Goal: Task Accomplishment & Management: Complete application form

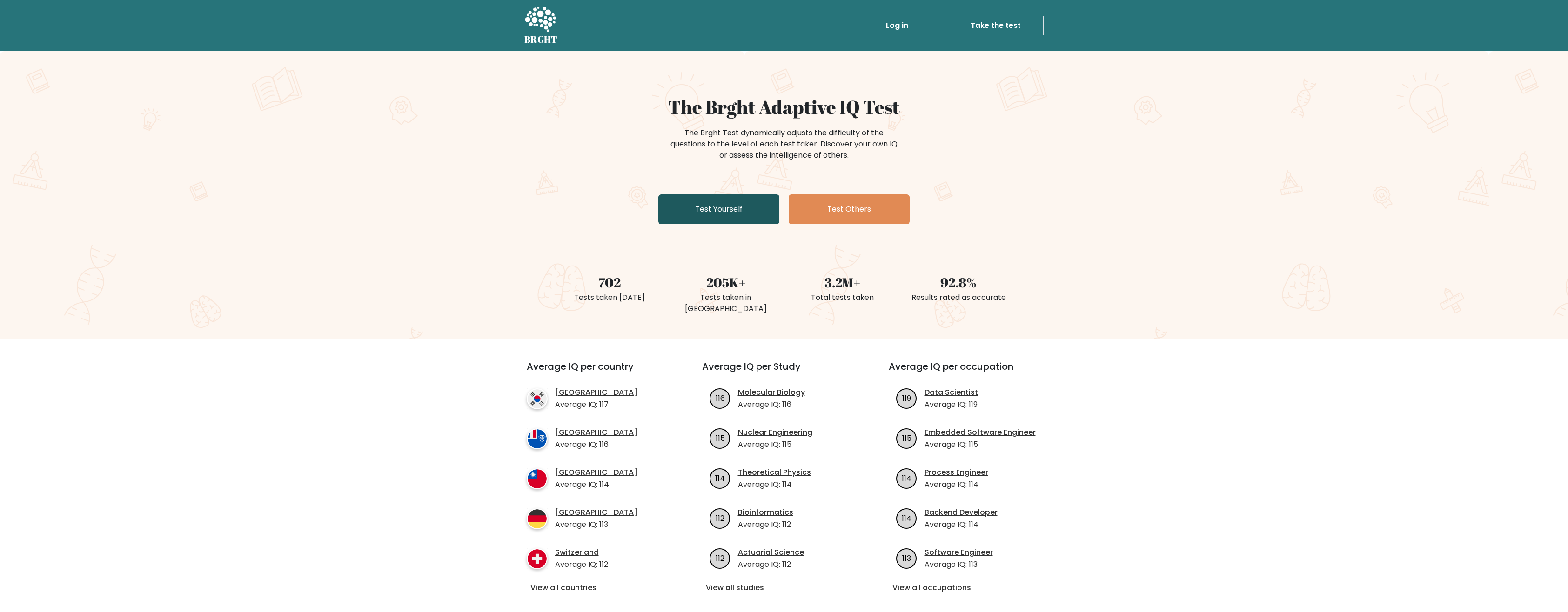
click at [738, 207] on link "Test Yourself" at bounding box center [719, 209] width 121 height 30
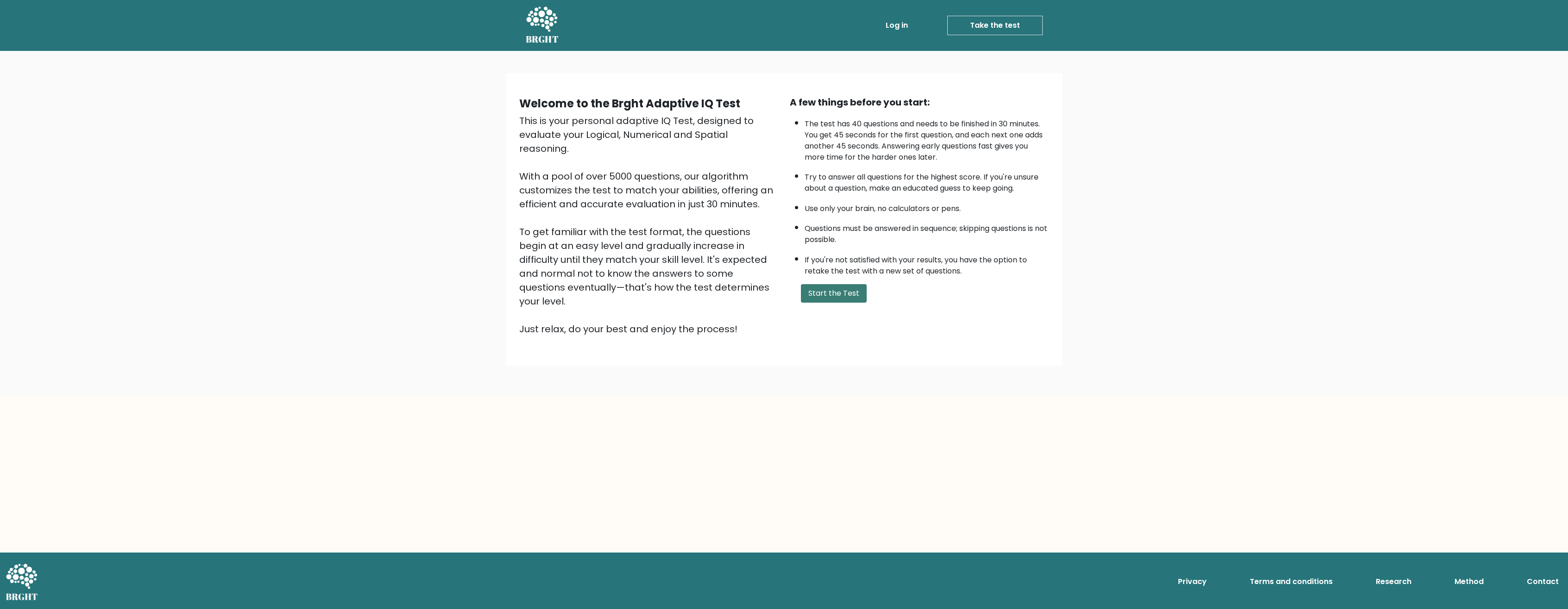
click at [833, 299] on button "Start the Test" at bounding box center [834, 293] width 66 height 18
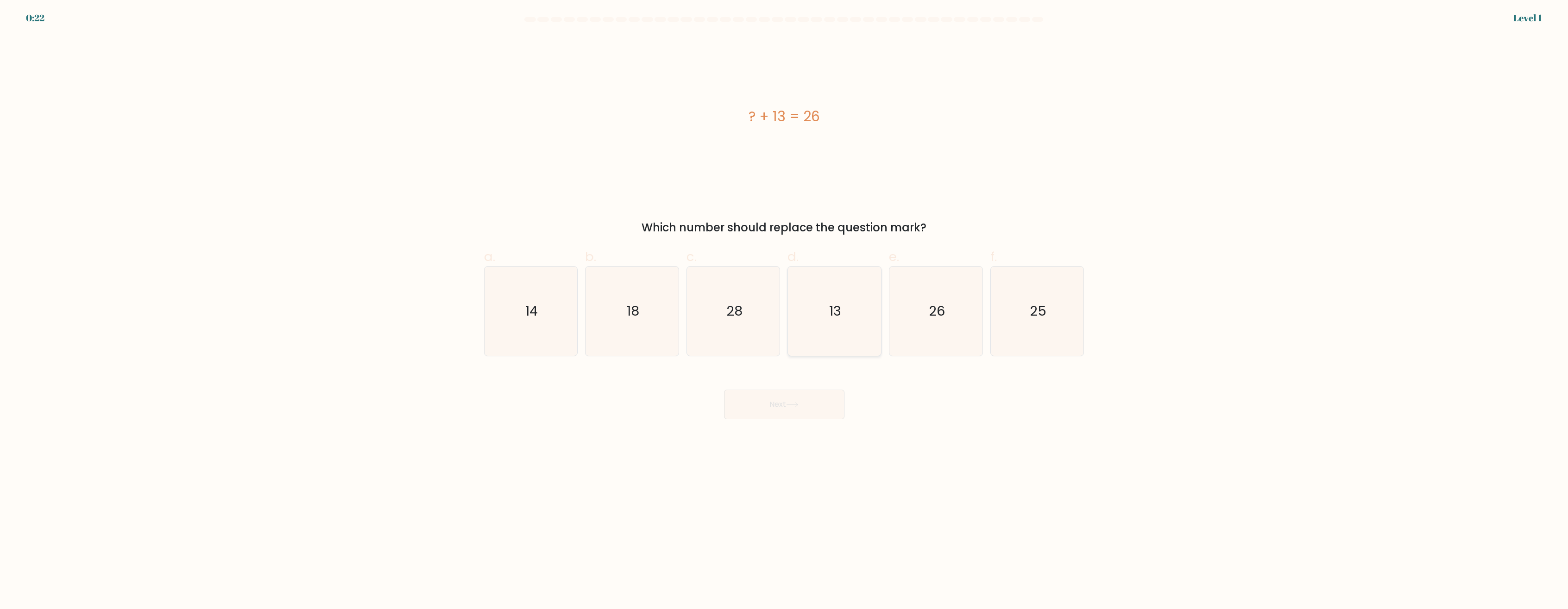
click at [850, 319] on icon "13" at bounding box center [835, 311] width 89 height 89
click at [785, 311] on input "d. 13" at bounding box center [784, 308] width 1 height 6
radio input "true"
click at [806, 404] on button "Next" at bounding box center [784, 405] width 121 height 30
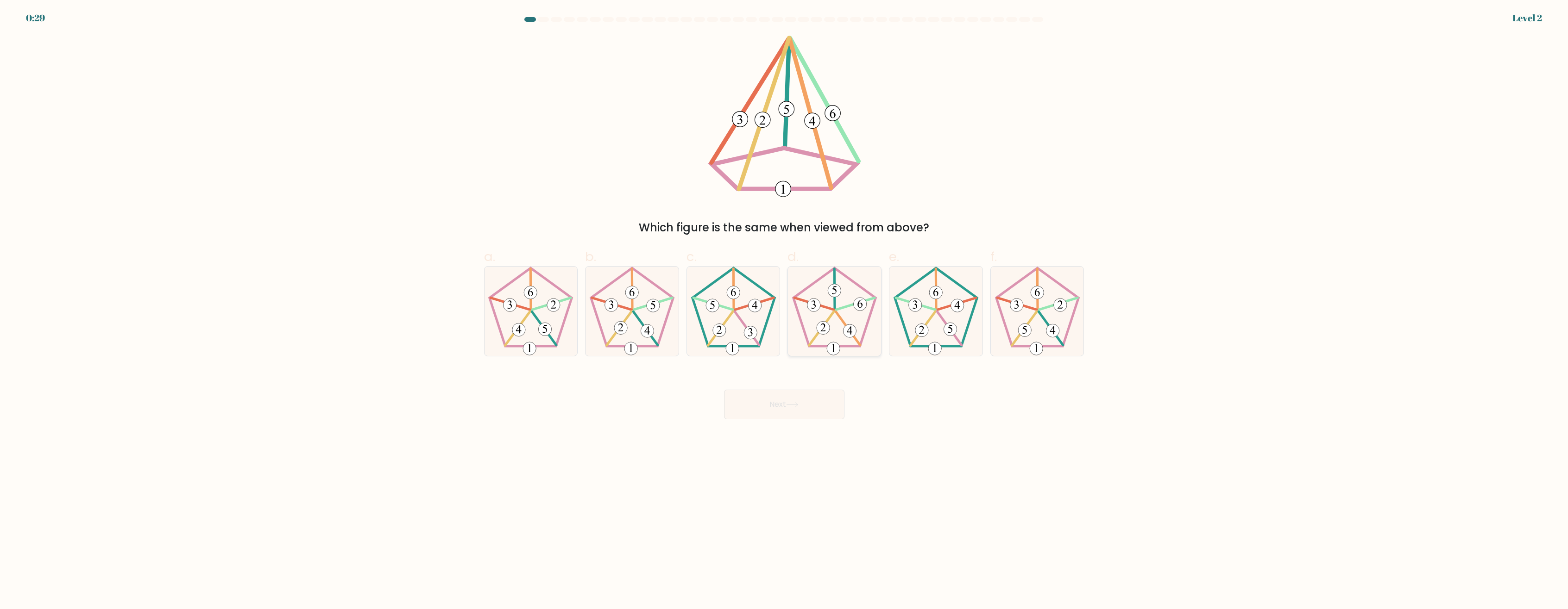
click at [838, 319] on icon at bounding box center [835, 311] width 89 height 89
click at [785, 311] on input "d." at bounding box center [784, 308] width 1 height 6
radio input "true"
click at [794, 403] on icon at bounding box center [792, 405] width 13 height 5
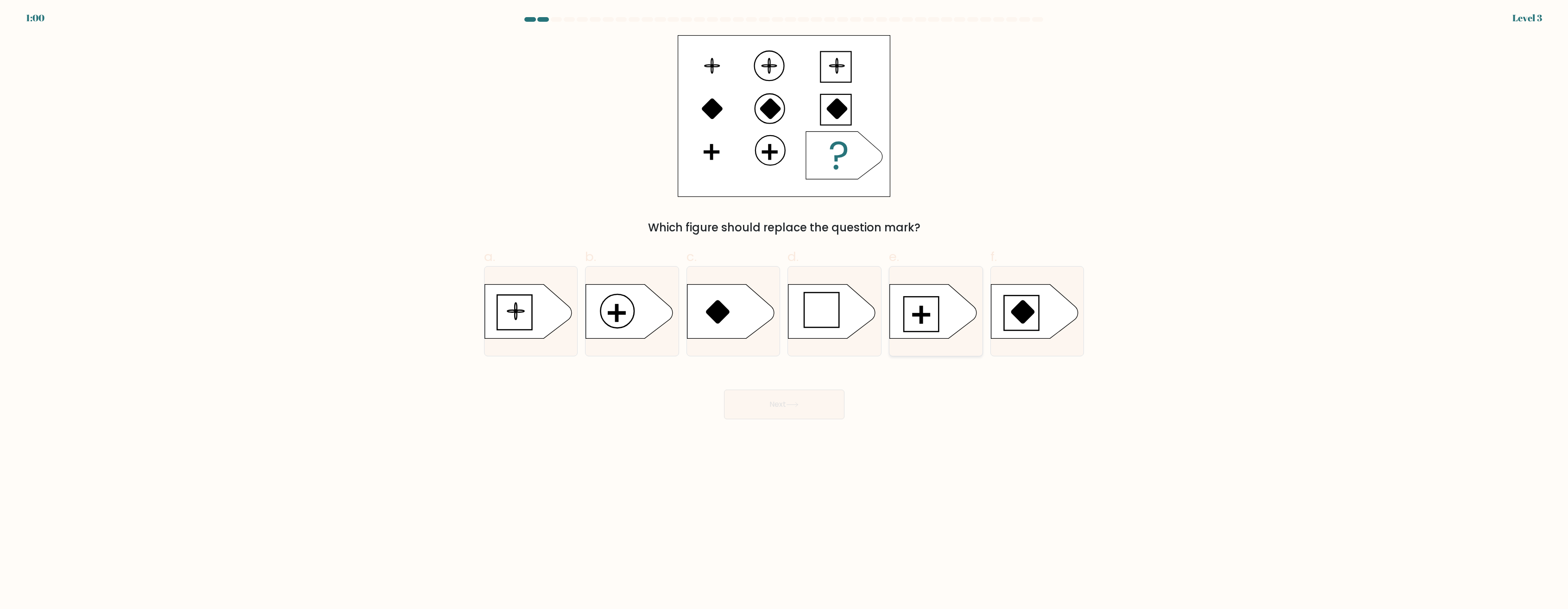
click at [925, 319] on icon at bounding box center [933, 311] width 87 height 54
click at [785, 311] on input "e." at bounding box center [784, 308] width 1 height 6
radio input "true"
click at [794, 407] on icon at bounding box center [792, 405] width 13 height 5
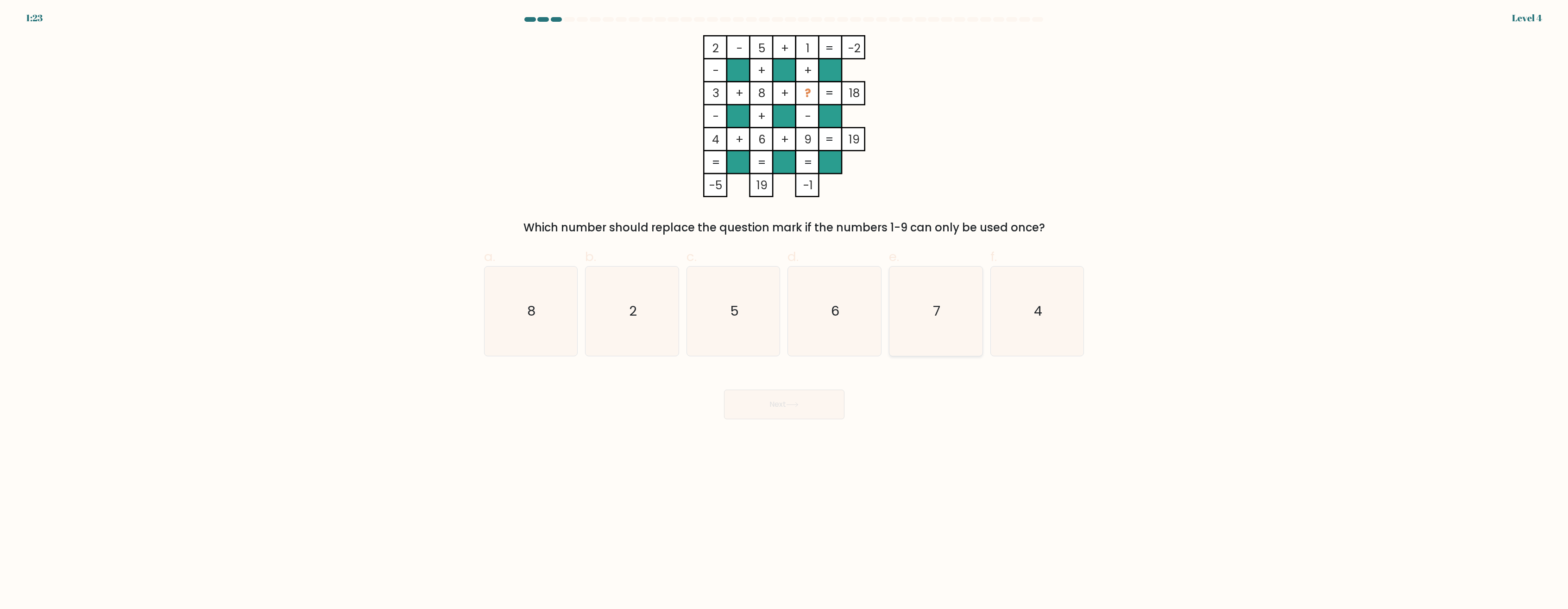
click at [931, 309] on icon "7" at bounding box center [936, 311] width 89 height 89
click at [785, 309] on input "e. 7" at bounding box center [784, 308] width 1 height 6
radio input "true"
click at [807, 402] on button "Next" at bounding box center [784, 405] width 121 height 30
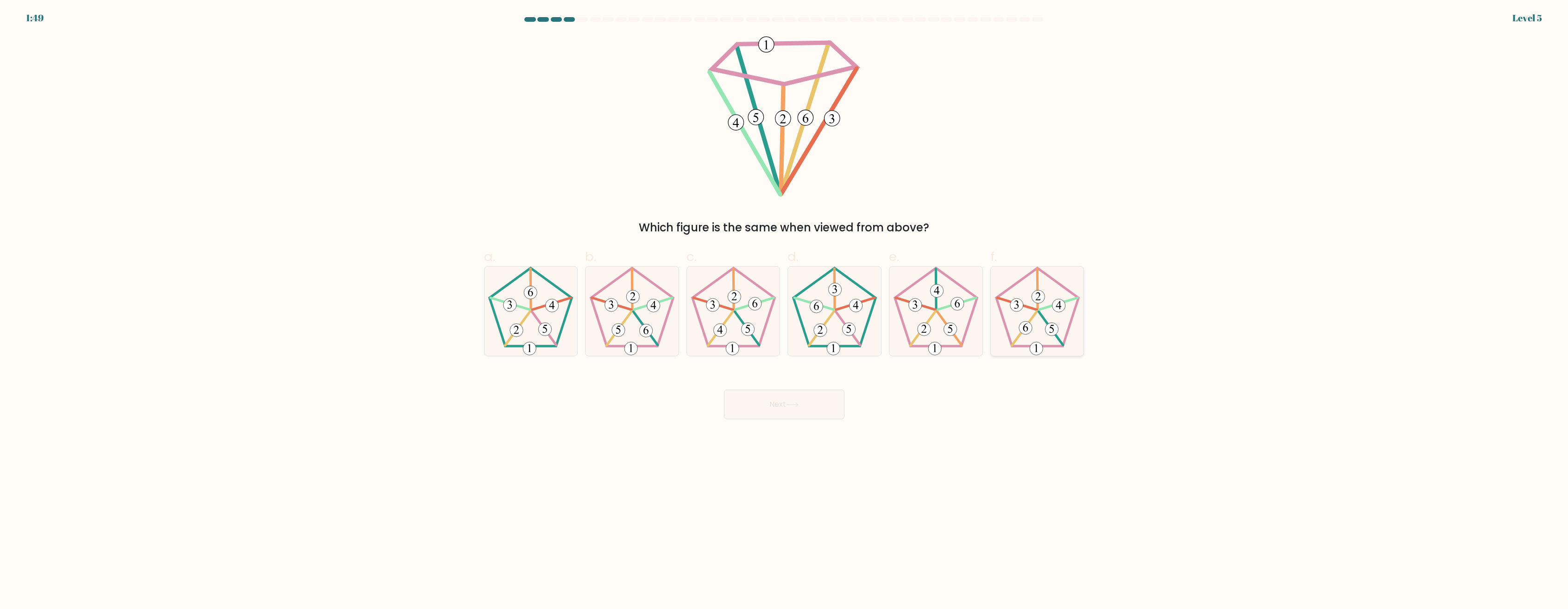
click at [1045, 307] on icon at bounding box center [1037, 311] width 89 height 89
click at [785, 307] on input "f." at bounding box center [784, 308] width 1 height 6
radio input "true"
click at [774, 398] on button "Next" at bounding box center [784, 405] width 121 height 30
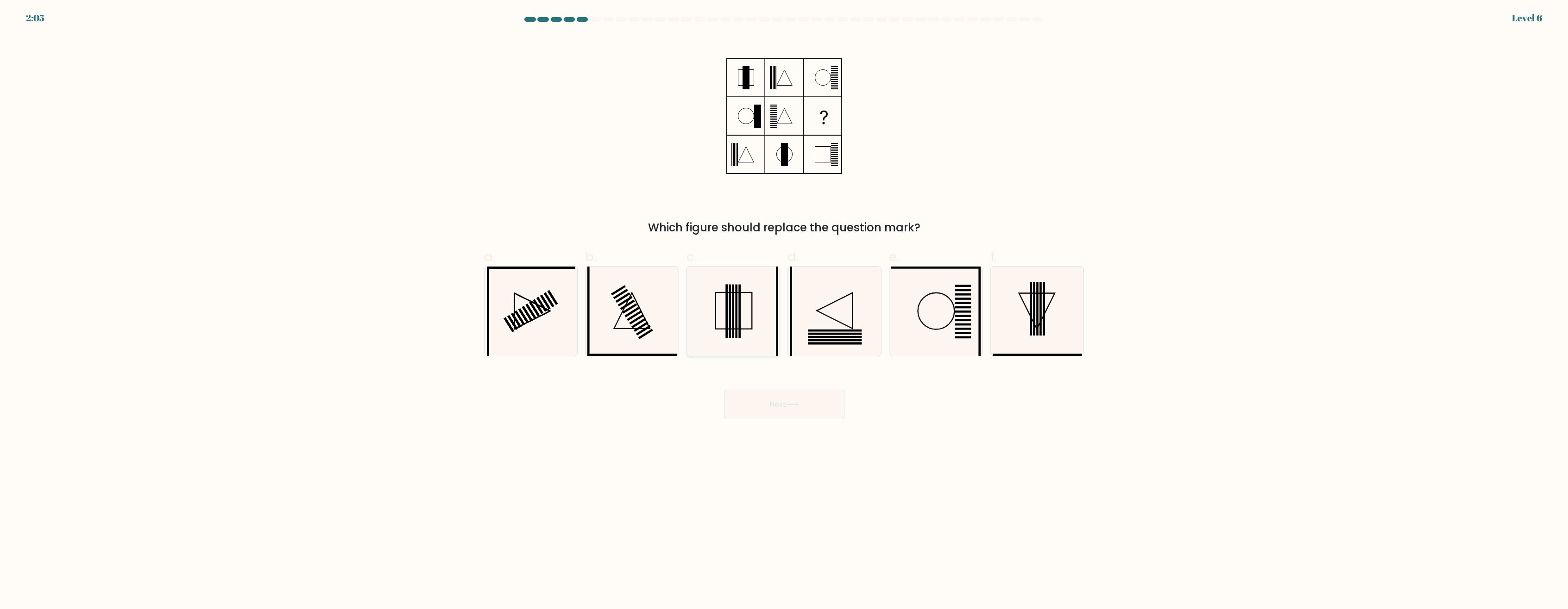
click at [720, 309] on icon at bounding box center [733, 311] width 89 height 89
click at [784, 309] on input "c." at bounding box center [784, 308] width 1 height 6
radio input "true"
click at [798, 400] on button "Next" at bounding box center [784, 405] width 121 height 30
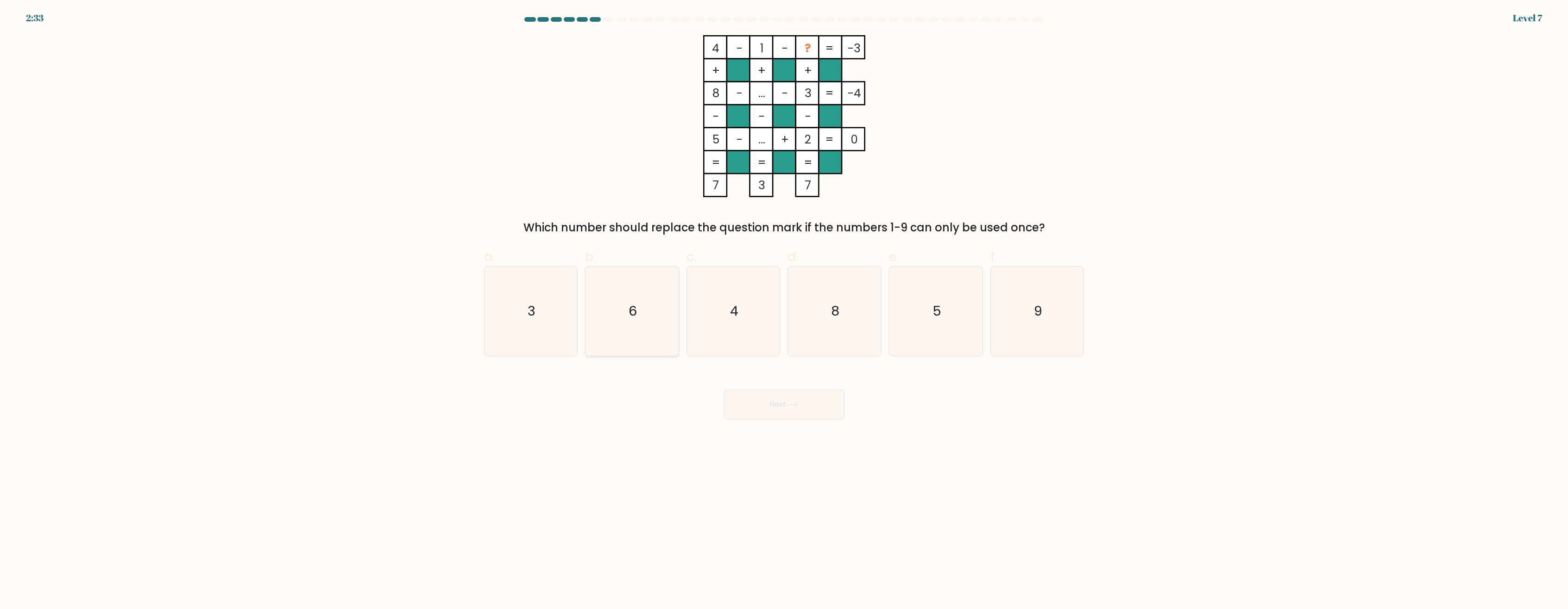
click at [635, 307] on text "6" at bounding box center [633, 311] width 9 height 18
click at [784, 307] on input "b. 6" at bounding box center [784, 308] width 1 height 6
radio input "true"
click at [798, 401] on button "Next" at bounding box center [784, 405] width 121 height 30
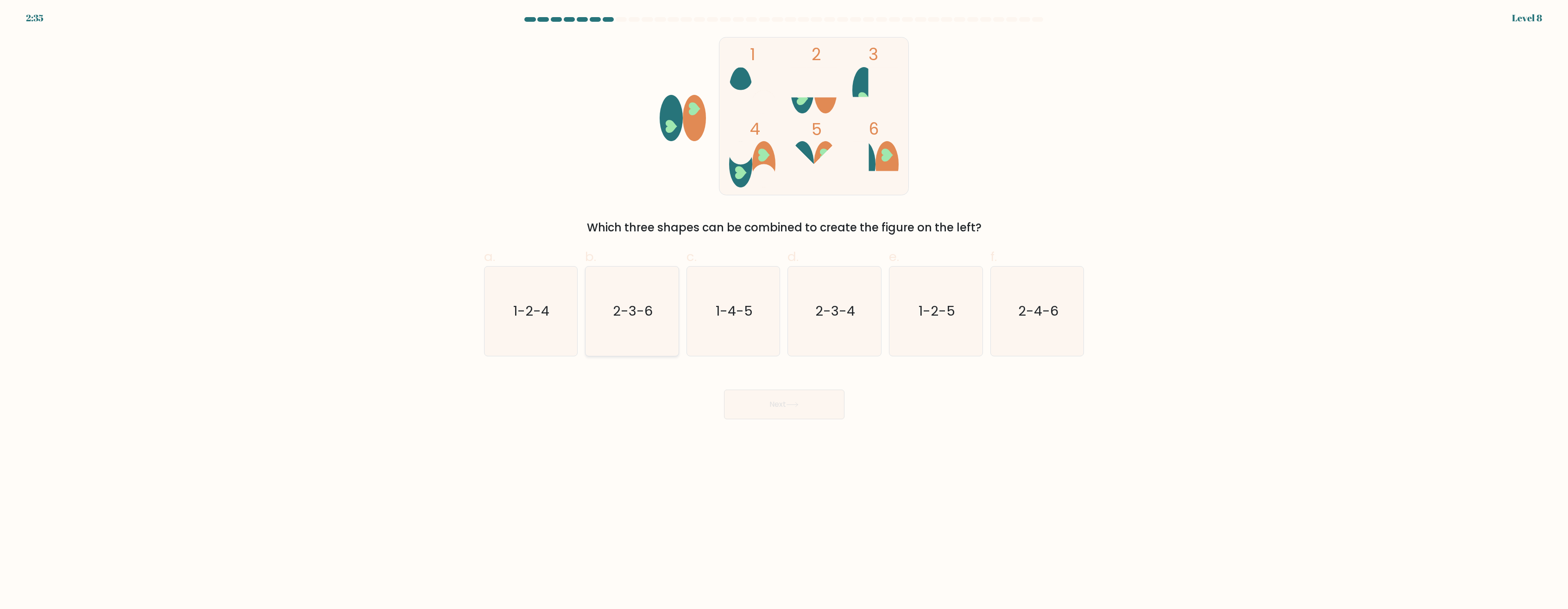
click at [624, 310] on text "2-3-6" at bounding box center [632, 311] width 40 height 18
click at [784, 310] on input "b. 2-3-6" at bounding box center [784, 308] width 1 height 6
radio input "true"
click at [805, 406] on button "Next" at bounding box center [784, 405] width 121 height 30
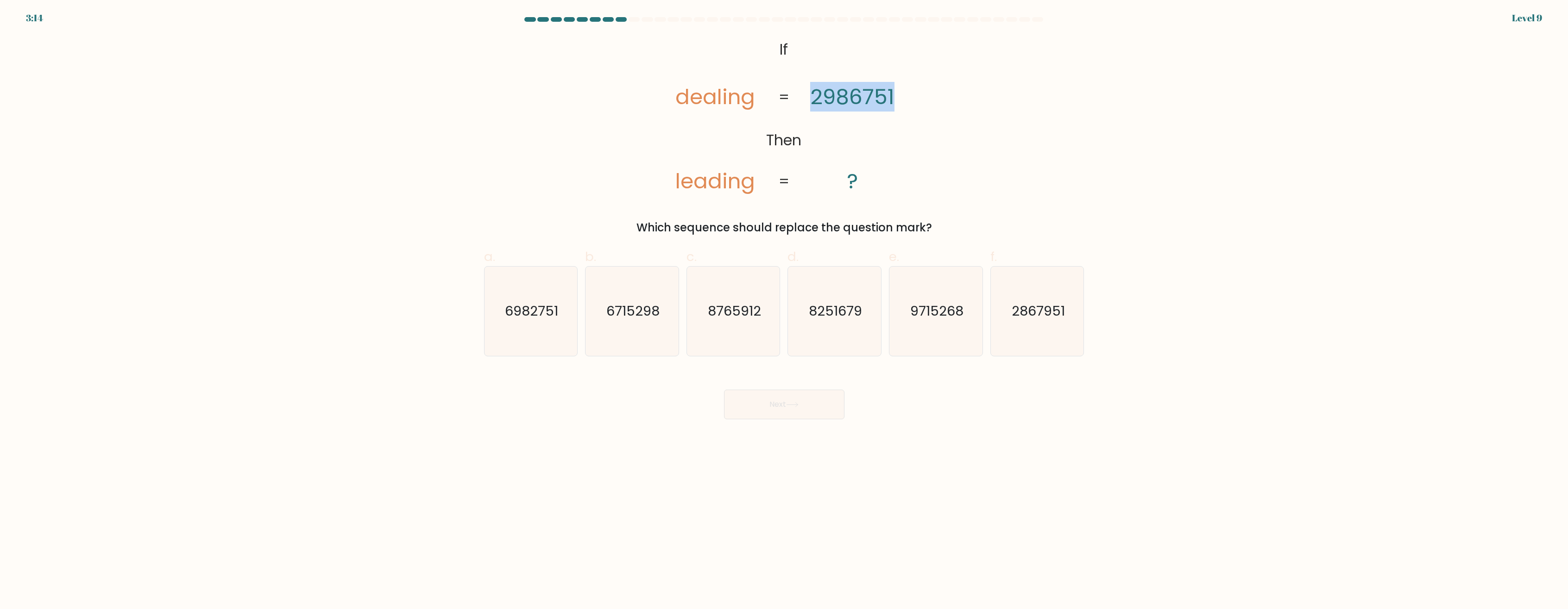
drag, startPoint x: 816, startPoint y: 97, endPoint x: 898, endPoint y: 99, distance: 82.0
click at [898, 99] on icon "@import url('https://fonts.googleapis.com/css?family=Abril+Fatface:400,100,100i…" at bounding box center [783, 116] width 263 height 162
drag, startPoint x: 898, startPoint y: 99, endPoint x: 971, endPoint y: 107, distance: 73.4
click at [971, 107] on div "@import url('https://fonts.googleapis.com/css?family=Abril+Fatface:400,100,100i…" at bounding box center [784, 136] width 612 height 201
click at [904, 114] on icon "@import url('https://fonts.googleapis.com/css?family=Abril+Fatface:400,100,100i…" at bounding box center [783, 116] width 263 height 162
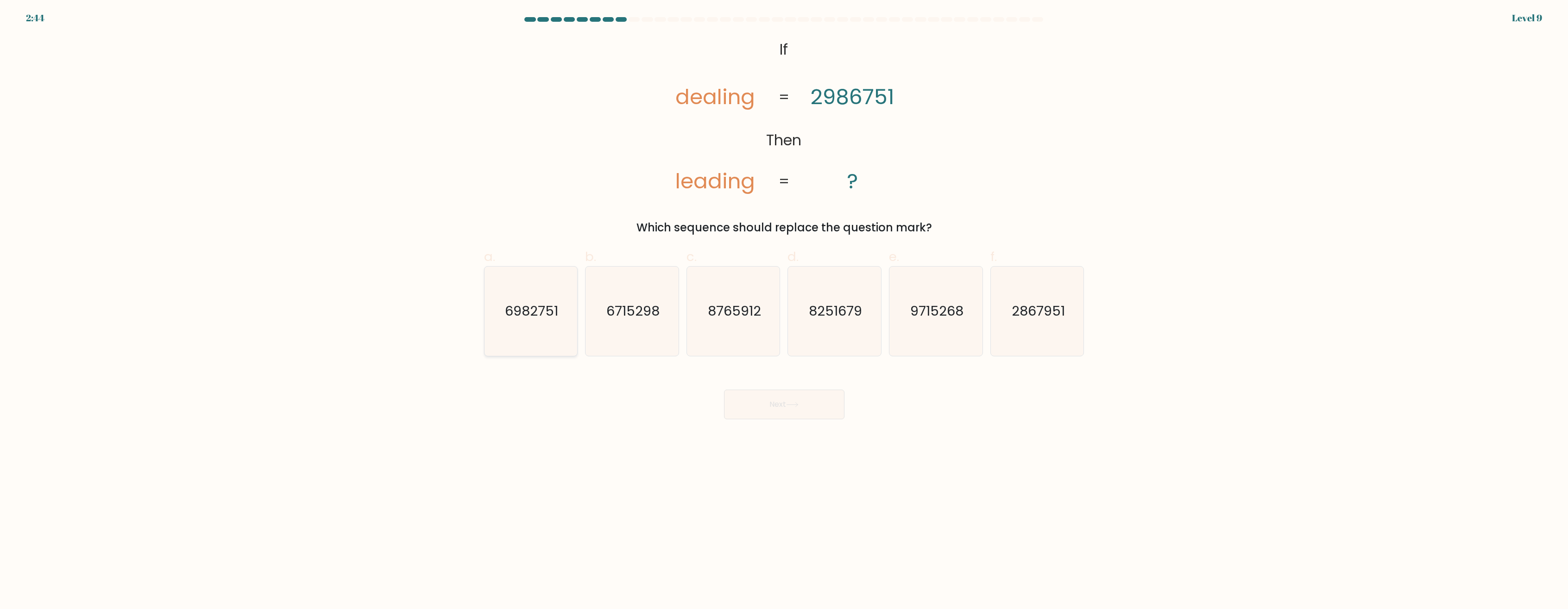
click at [558, 318] on text "6982751" at bounding box center [531, 311] width 54 height 18
click at [784, 311] on input "a. 6982751" at bounding box center [784, 308] width 1 height 6
radio input "true"
click at [767, 403] on button "Next" at bounding box center [784, 405] width 121 height 30
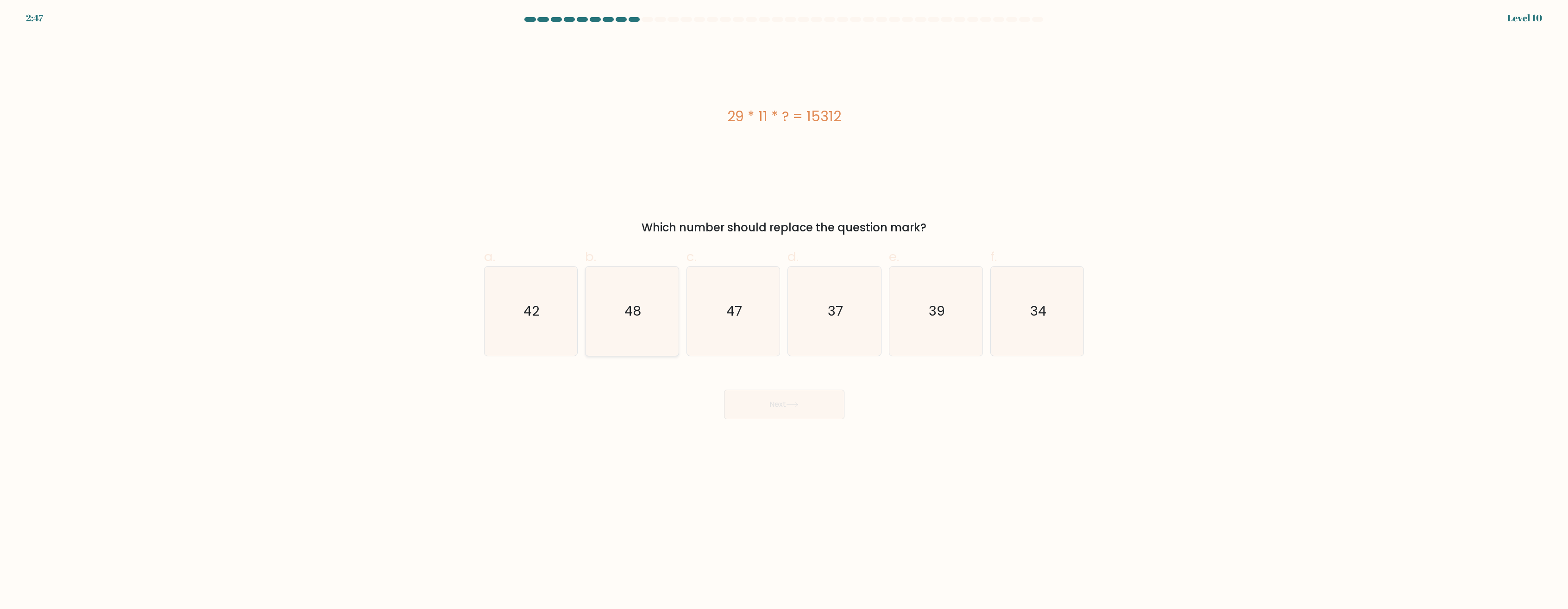
click at [637, 335] on icon "48" at bounding box center [632, 311] width 89 height 89
click at [784, 311] on input "b. 48" at bounding box center [784, 308] width 1 height 6
radio input "true"
click at [797, 399] on button "Next" at bounding box center [784, 405] width 121 height 30
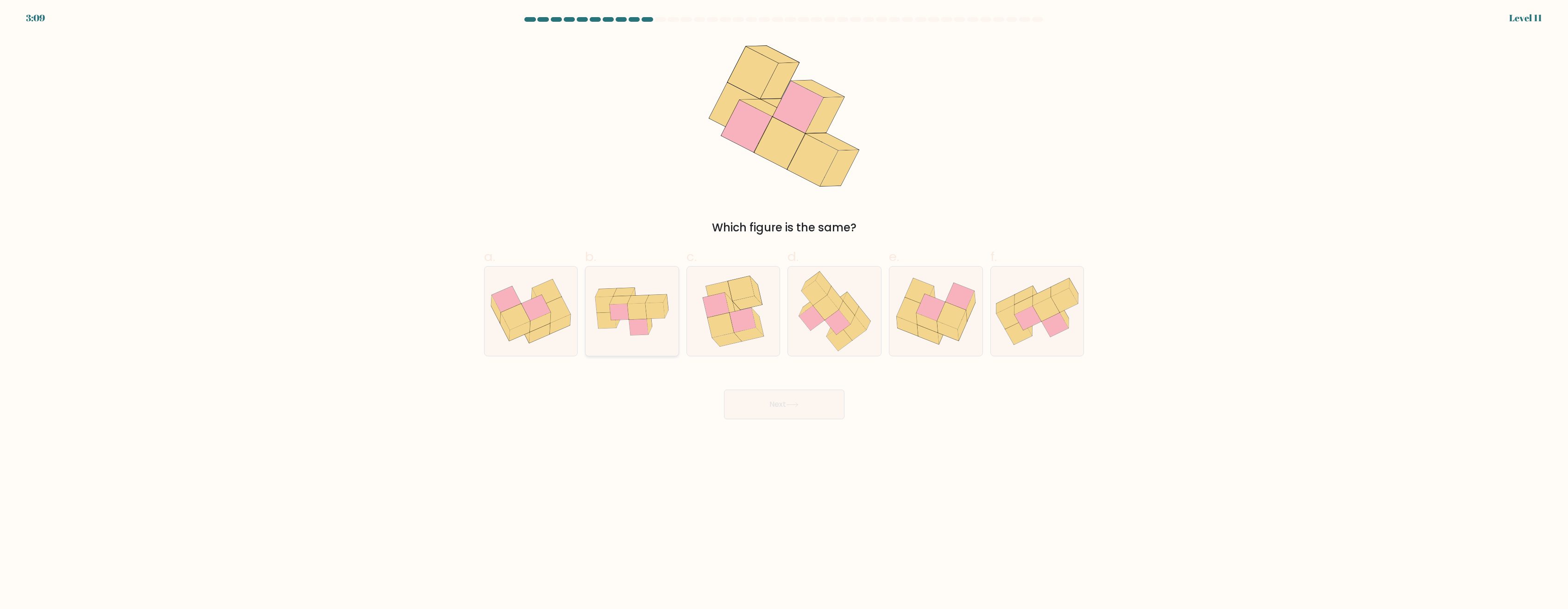
click at [648, 322] on icon at bounding box center [649, 323] width 5 height 23
click at [784, 311] on input "b." at bounding box center [784, 308] width 1 height 6
radio input "true"
click at [808, 399] on button "Next" at bounding box center [784, 405] width 121 height 30
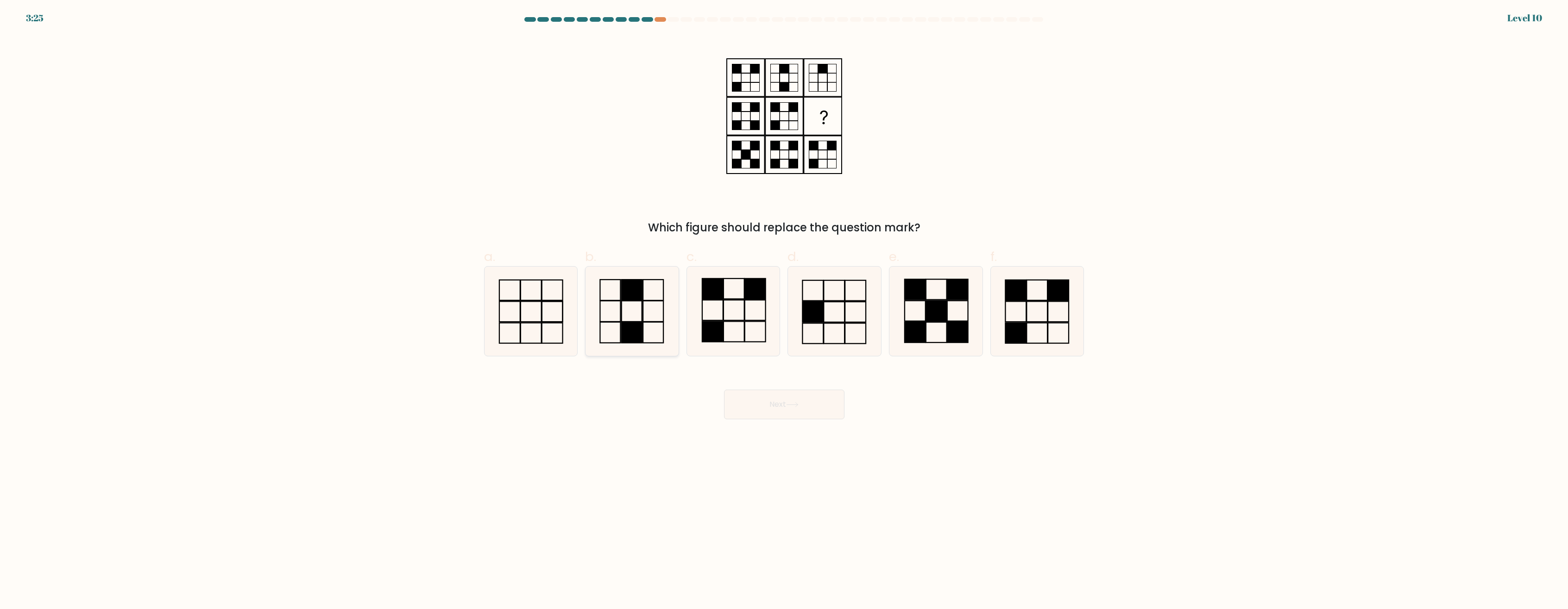
click at [652, 293] on icon at bounding box center [632, 311] width 89 height 89
click at [784, 305] on input "b." at bounding box center [784, 308] width 1 height 6
radio input "true"
click at [777, 402] on button "Next" at bounding box center [784, 405] width 121 height 30
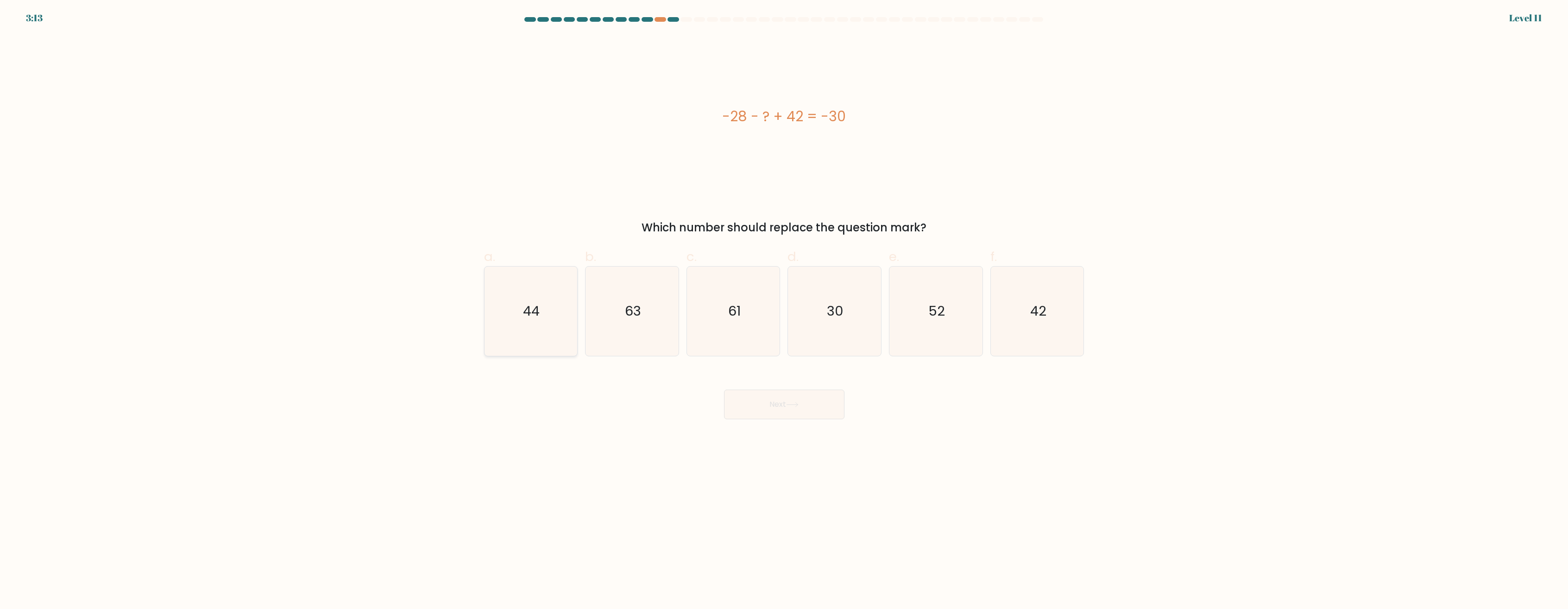
click at [517, 315] on icon "44" at bounding box center [530, 311] width 89 height 89
click at [784, 311] on input "a. 44" at bounding box center [784, 308] width 1 height 6
radio input "true"
click at [802, 404] on button "Next" at bounding box center [784, 405] width 121 height 30
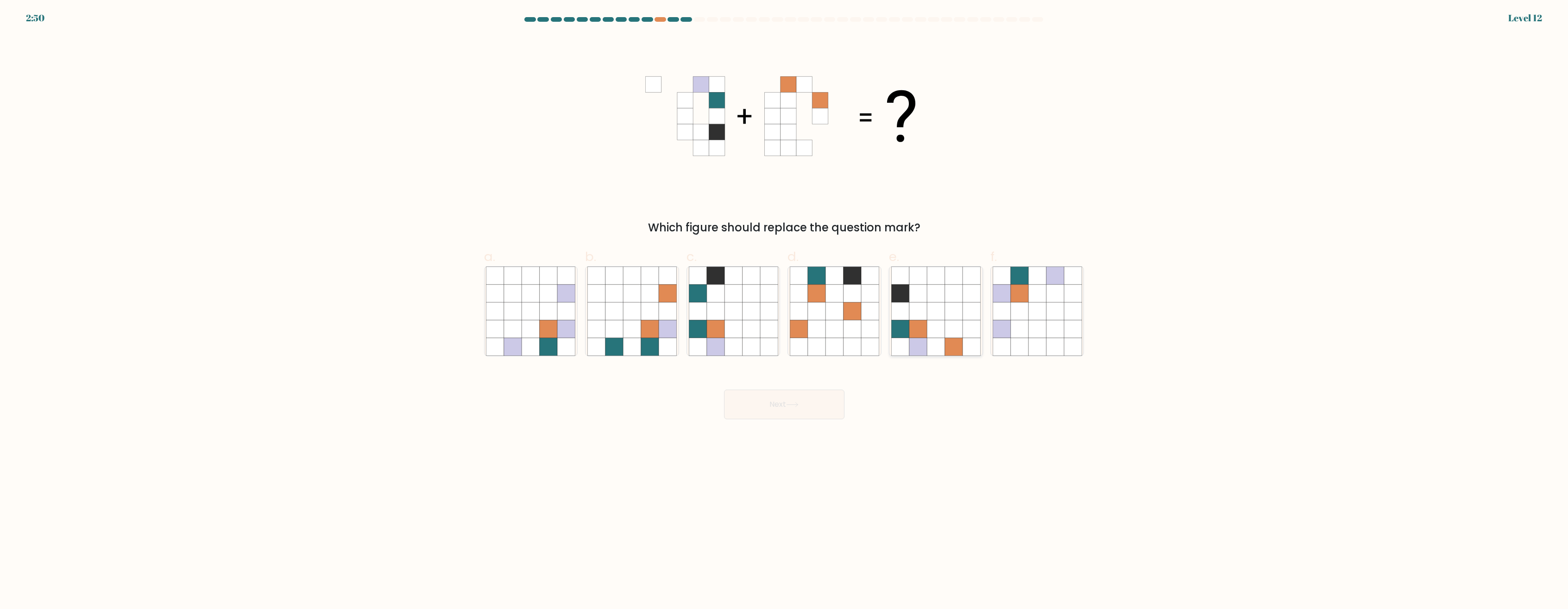
drag, startPoint x: 961, startPoint y: 318, endPoint x: 955, endPoint y: 318, distance: 6.0
click at [961, 318] on icon at bounding box center [953, 311] width 18 height 18
click at [785, 311] on input "e." at bounding box center [784, 308] width 1 height 6
radio input "true"
click at [778, 403] on button "Next" at bounding box center [784, 405] width 121 height 30
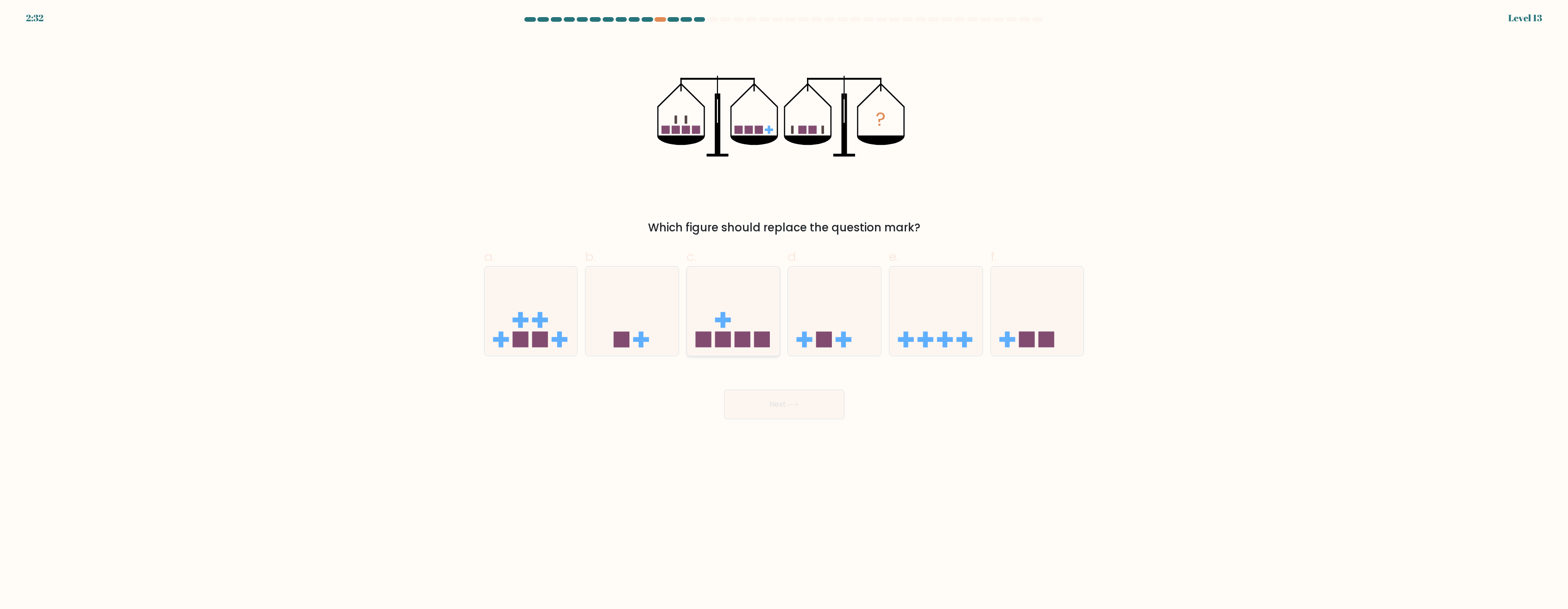
click at [756, 307] on icon at bounding box center [733, 311] width 93 height 77
click at [784, 307] on input "c." at bounding box center [784, 308] width 1 height 6
radio input "true"
click at [790, 408] on button "Next" at bounding box center [784, 405] width 121 height 30
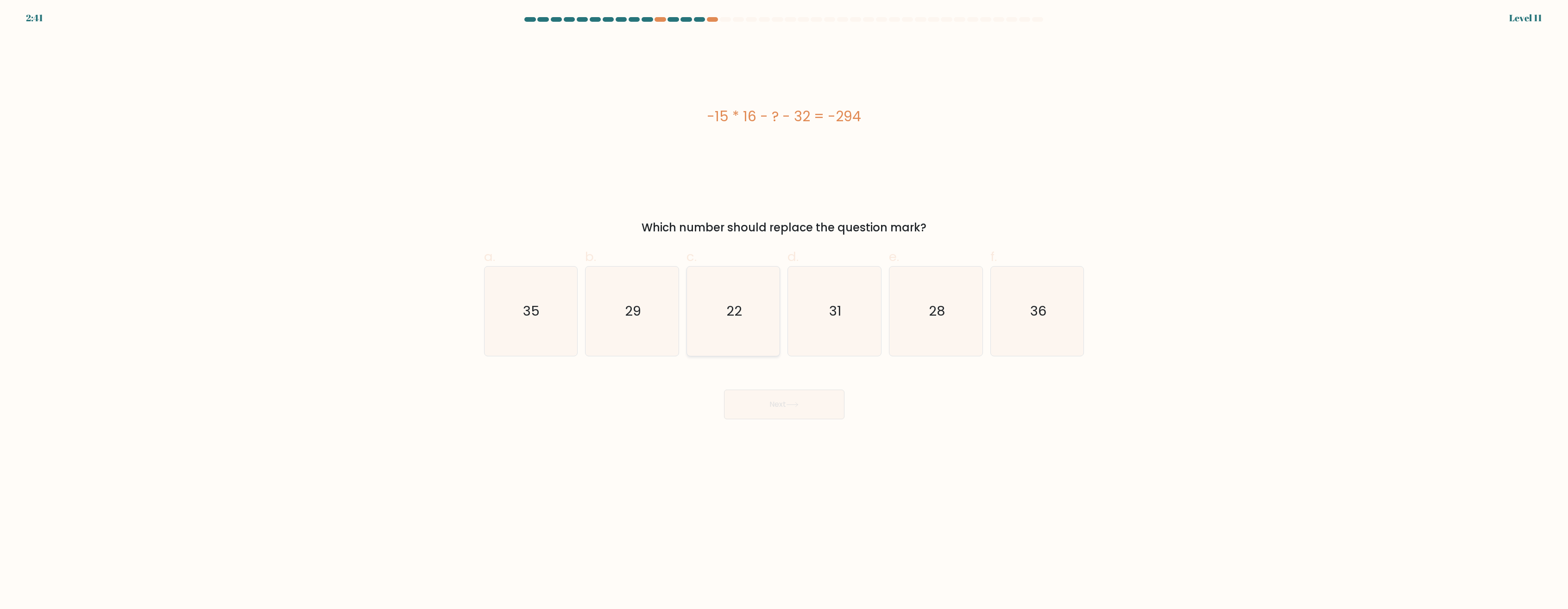
click at [737, 300] on icon "22" at bounding box center [733, 311] width 89 height 89
click at [784, 305] on input "c. 22" at bounding box center [784, 308] width 1 height 6
radio input "true"
click at [775, 407] on button "Next" at bounding box center [784, 405] width 121 height 30
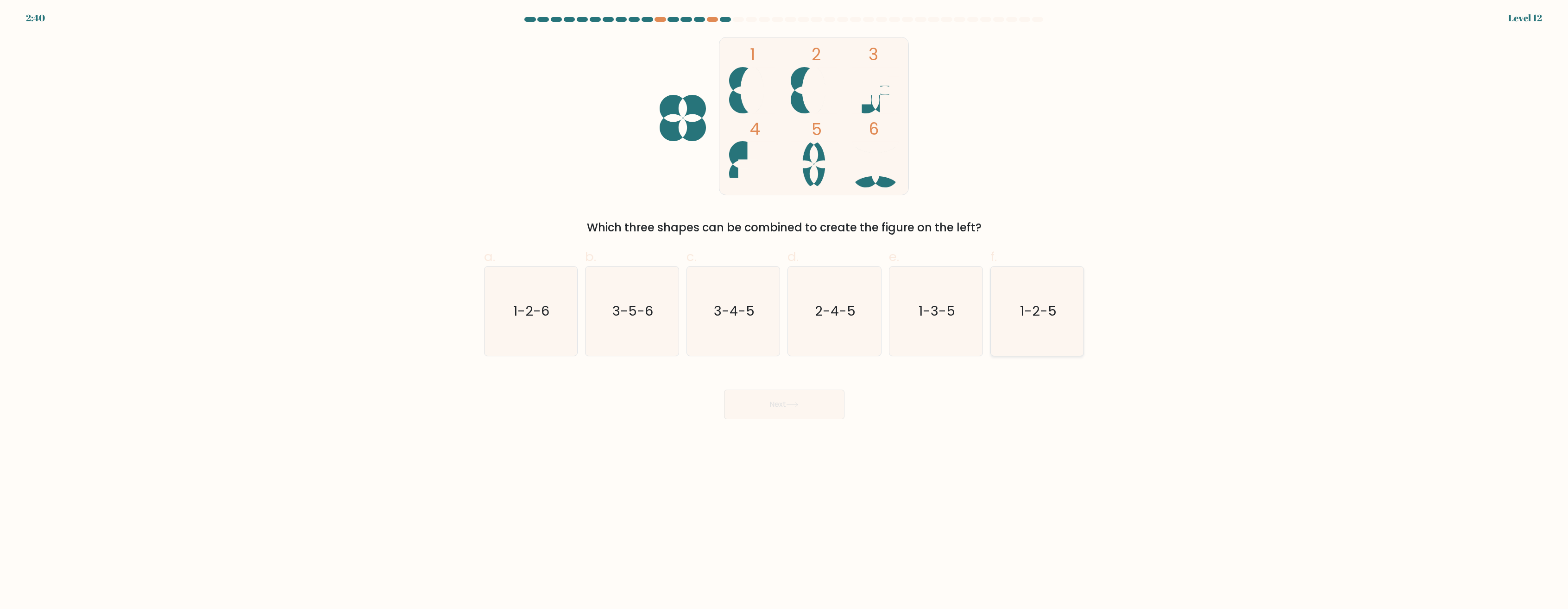
click at [1021, 322] on icon "1-2-5" at bounding box center [1037, 311] width 89 height 89
click at [785, 311] on input "f. 1-2-5" at bounding box center [784, 308] width 1 height 6
radio input "true"
click at [819, 398] on button "Next" at bounding box center [784, 405] width 121 height 30
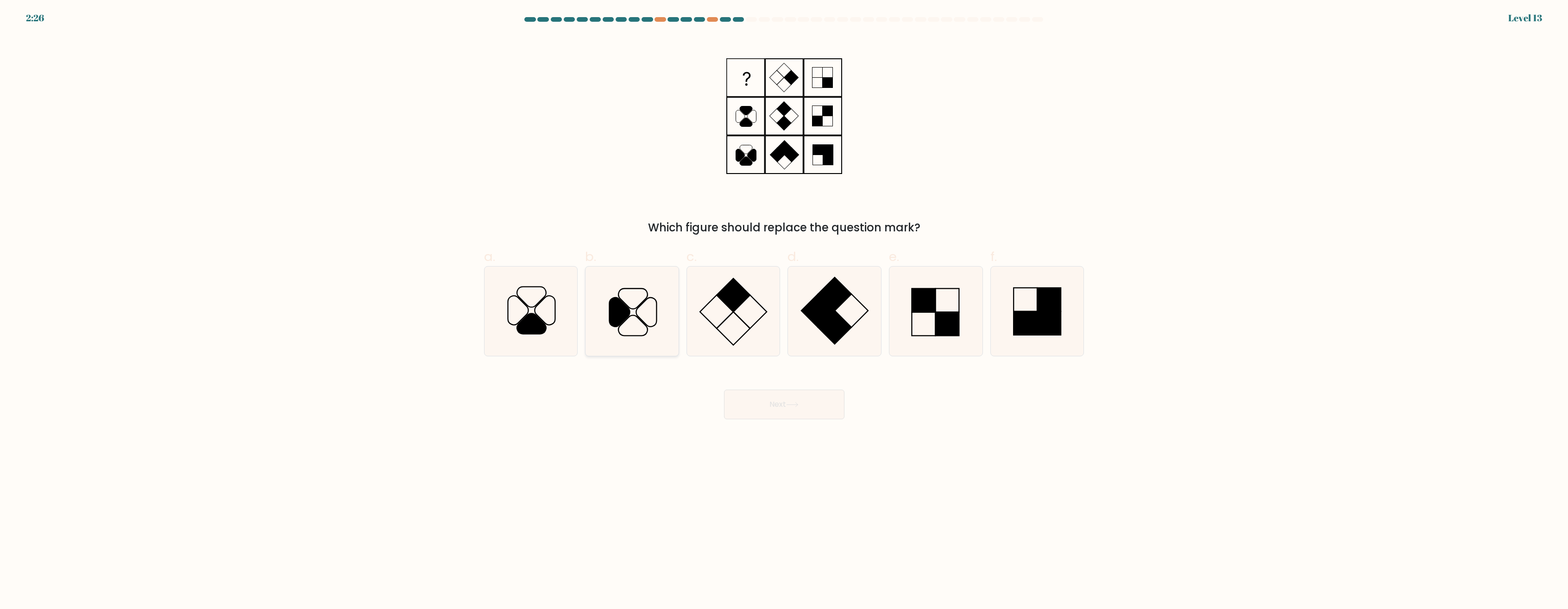
click at [622, 304] on icon at bounding box center [619, 312] width 20 height 29
click at [784, 305] on input "b." at bounding box center [784, 308] width 1 height 6
radio input "true"
click at [796, 400] on button "Next" at bounding box center [784, 405] width 121 height 30
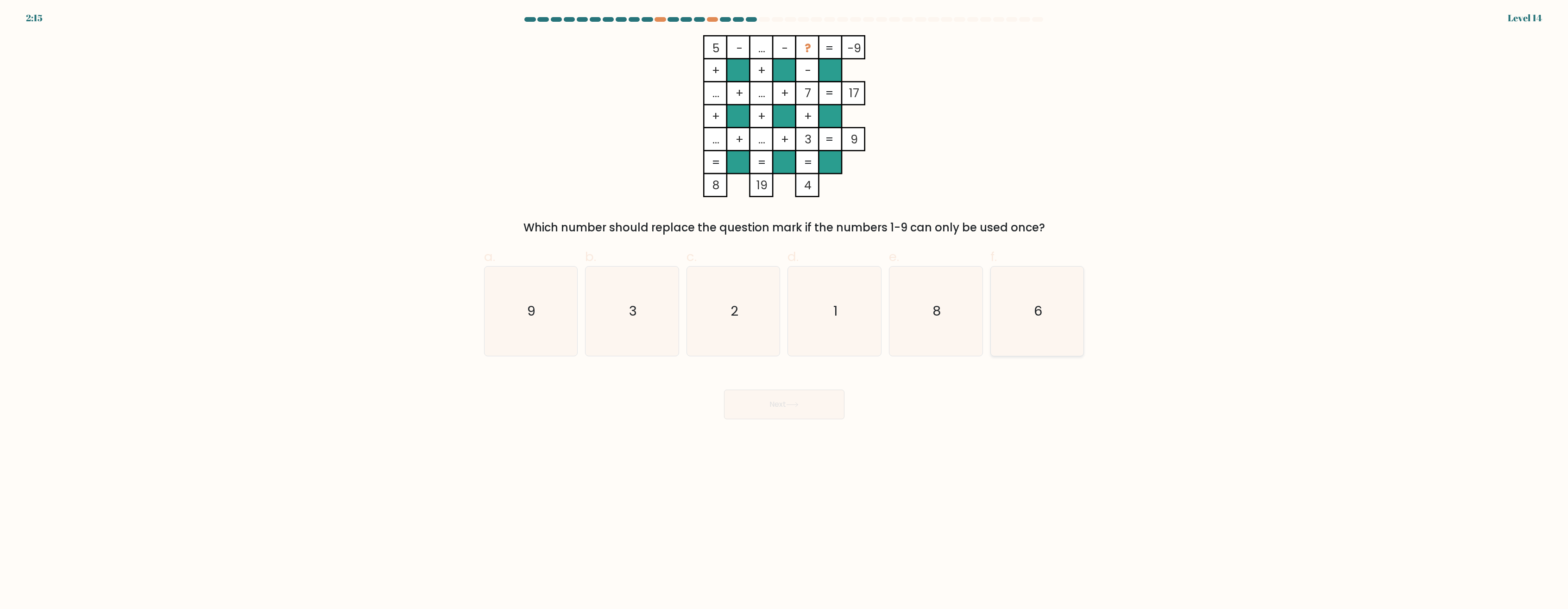
click at [1035, 288] on icon "6" at bounding box center [1037, 311] width 89 height 89
click at [785, 305] on input "f. 6" at bounding box center [784, 308] width 1 height 6
radio input "true"
click at [791, 394] on button "Next" at bounding box center [784, 405] width 121 height 30
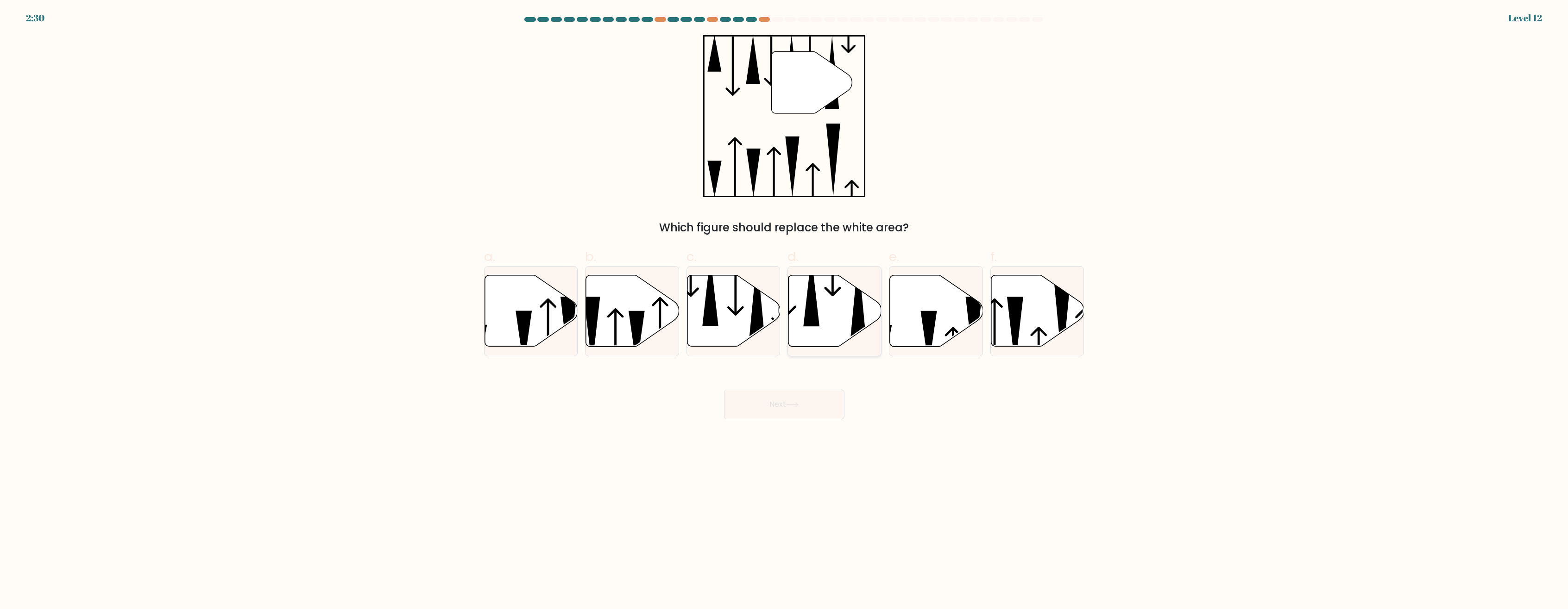
click at [816, 315] on icon at bounding box center [811, 292] width 16 height 71
click at [785, 311] on input "d." at bounding box center [784, 308] width 1 height 6
radio input "true"
click at [796, 400] on button "Next" at bounding box center [784, 405] width 121 height 30
click at [787, 404] on button "Next" at bounding box center [784, 405] width 121 height 30
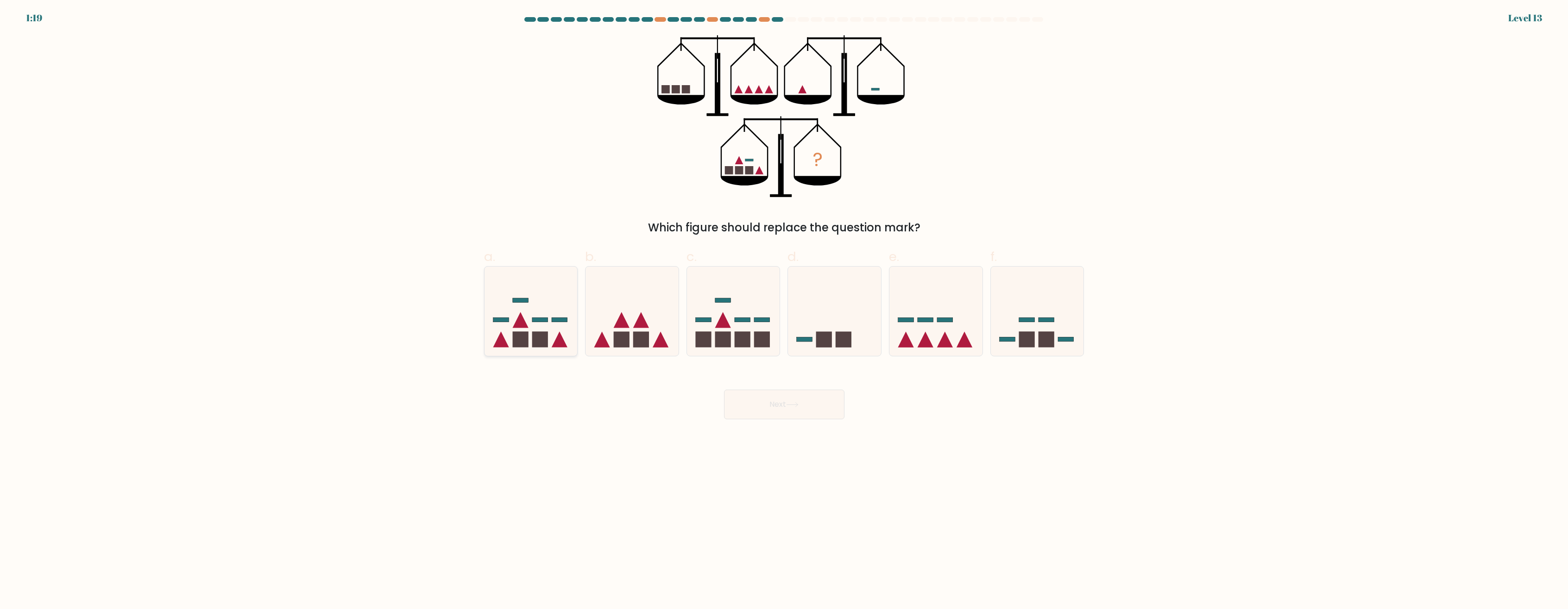
click at [563, 299] on icon at bounding box center [531, 311] width 93 height 77
click at [784, 305] on input "a." at bounding box center [784, 308] width 1 height 6
radio input "true"
click at [765, 400] on button "Next" at bounding box center [784, 405] width 121 height 30
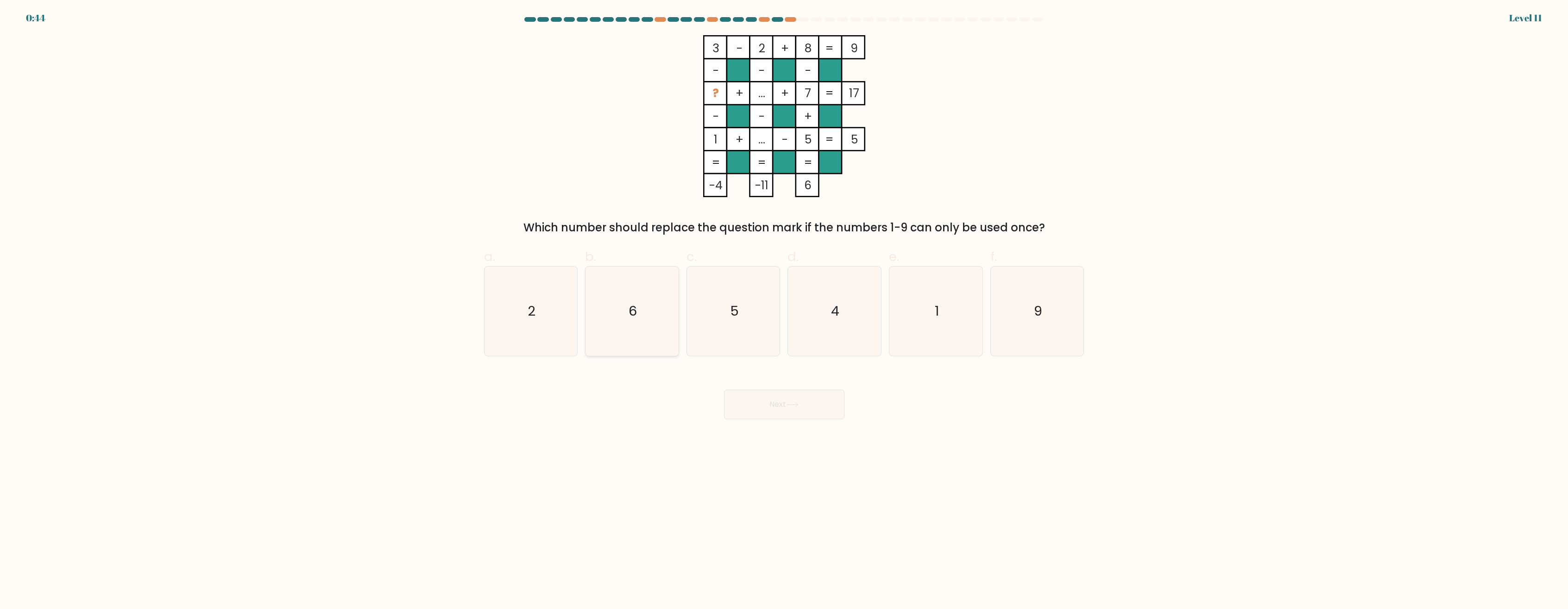
click at [605, 311] on icon "6" at bounding box center [632, 311] width 89 height 89
click at [784, 311] on input "b. 6" at bounding box center [784, 308] width 1 height 6
radio input "true"
click at [807, 409] on button "Next" at bounding box center [784, 405] width 121 height 30
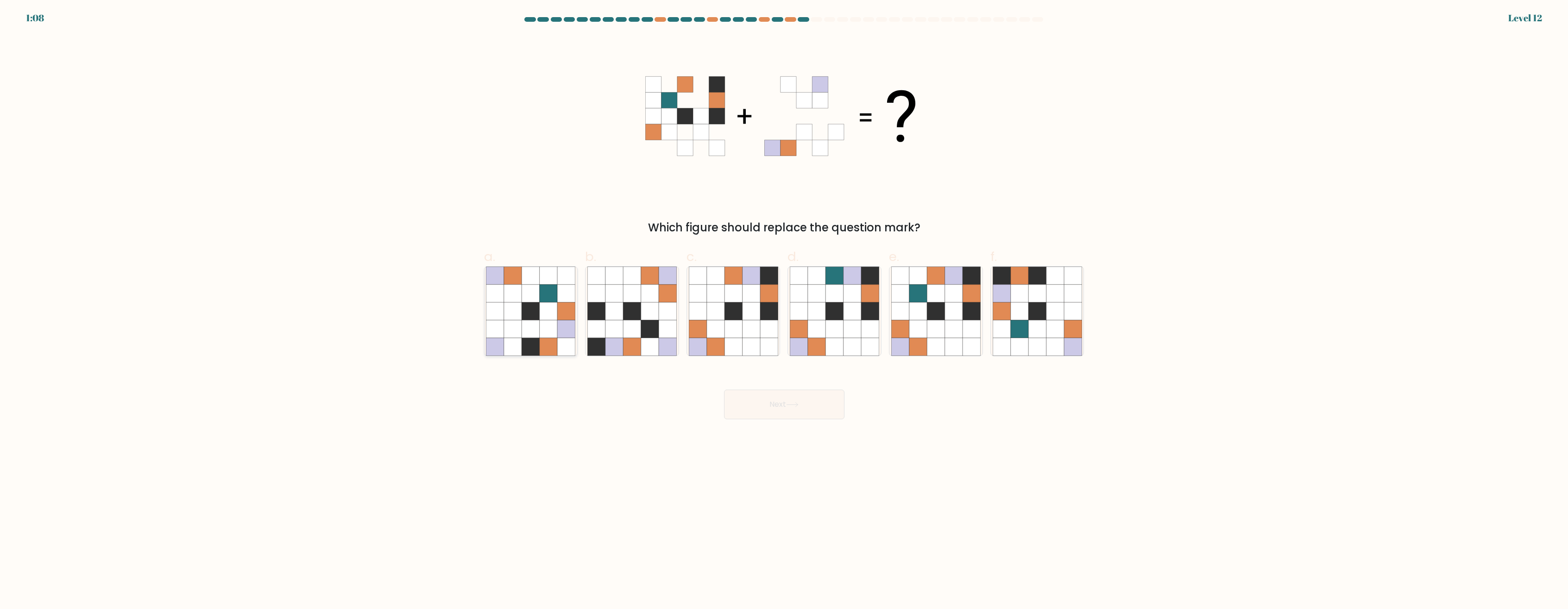
click at [500, 318] on icon at bounding box center [495, 311] width 18 height 18
click at [784, 311] on input "a." at bounding box center [784, 308] width 1 height 6
radio input "true"
click at [790, 403] on icon at bounding box center [792, 405] width 13 height 5
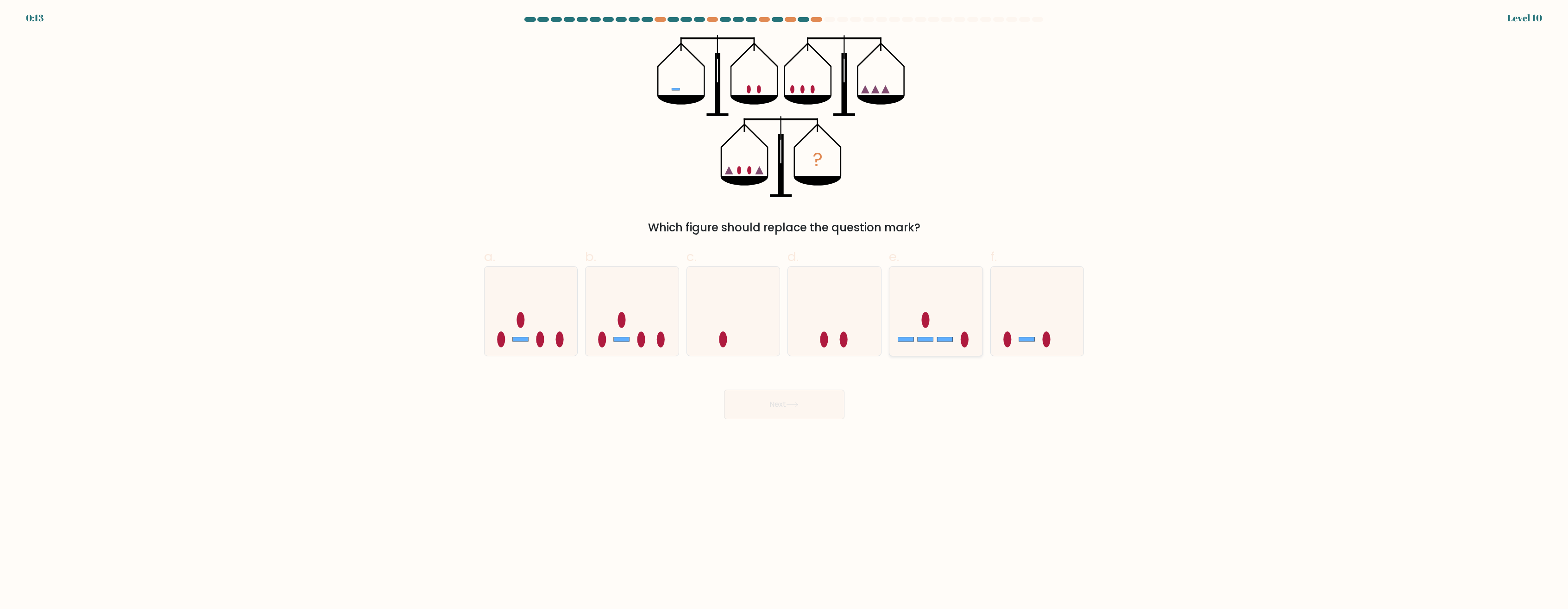
click at [929, 340] on rect at bounding box center [926, 339] width 16 height 5
click at [785, 311] on input "e." at bounding box center [784, 308] width 1 height 6
radio input "true"
click at [805, 403] on button "Next" at bounding box center [784, 405] width 121 height 30
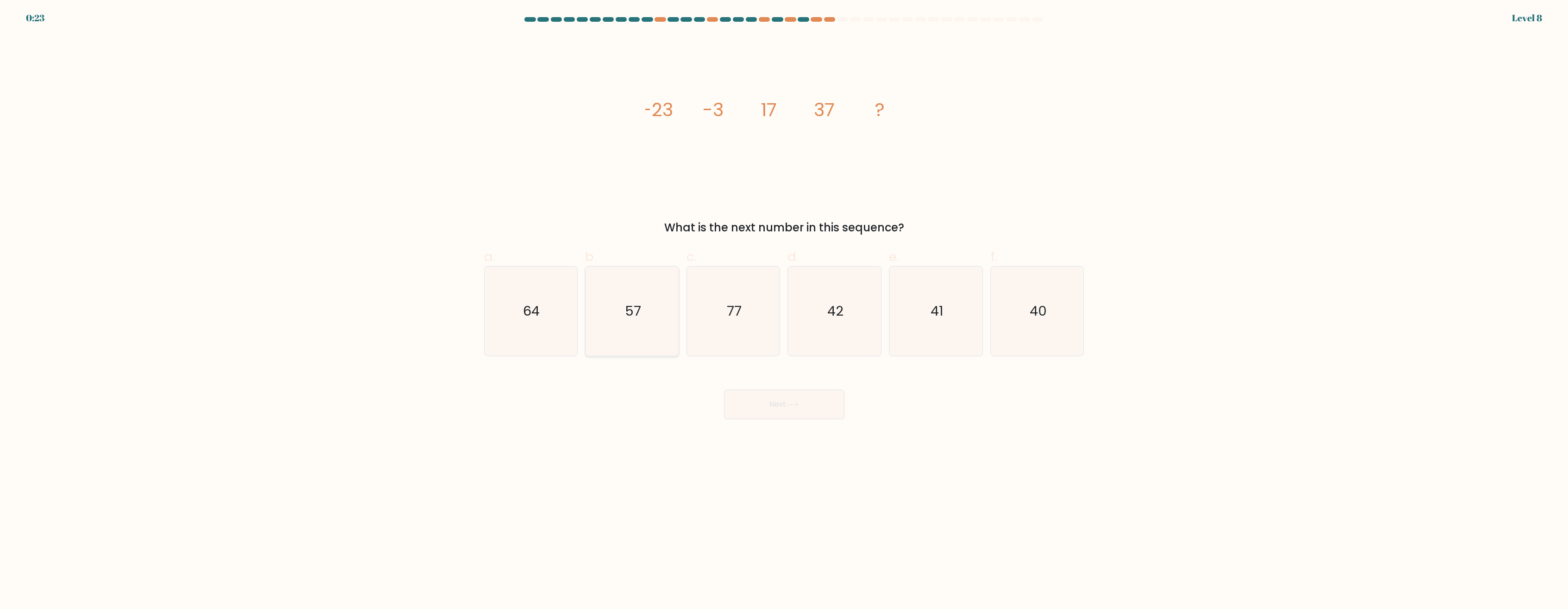
click at [637, 298] on icon "57" at bounding box center [632, 311] width 89 height 89
click at [784, 305] on input "b. 57" at bounding box center [784, 308] width 1 height 6
radio input "true"
click at [775, 396] on button "Next" at bounding box center [784, 405] width 121 height 30
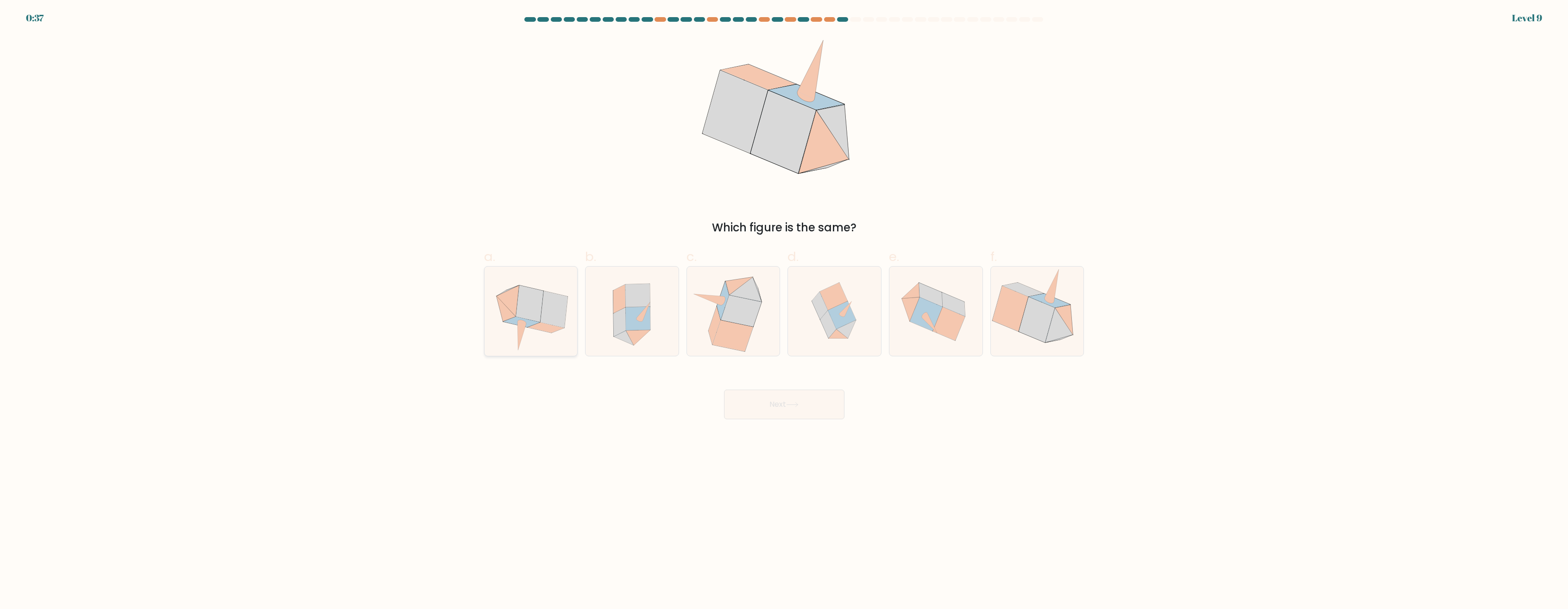
click at [545, 317] on icon at bounding box center [554, 310] width 27 height 37
click at [784, 311] on input "a." at bounding box center [784, 308] width 1 height 6
radio input "true"
click at [798, 405] on icon at bounding box center [792, 405] width 13 height 5
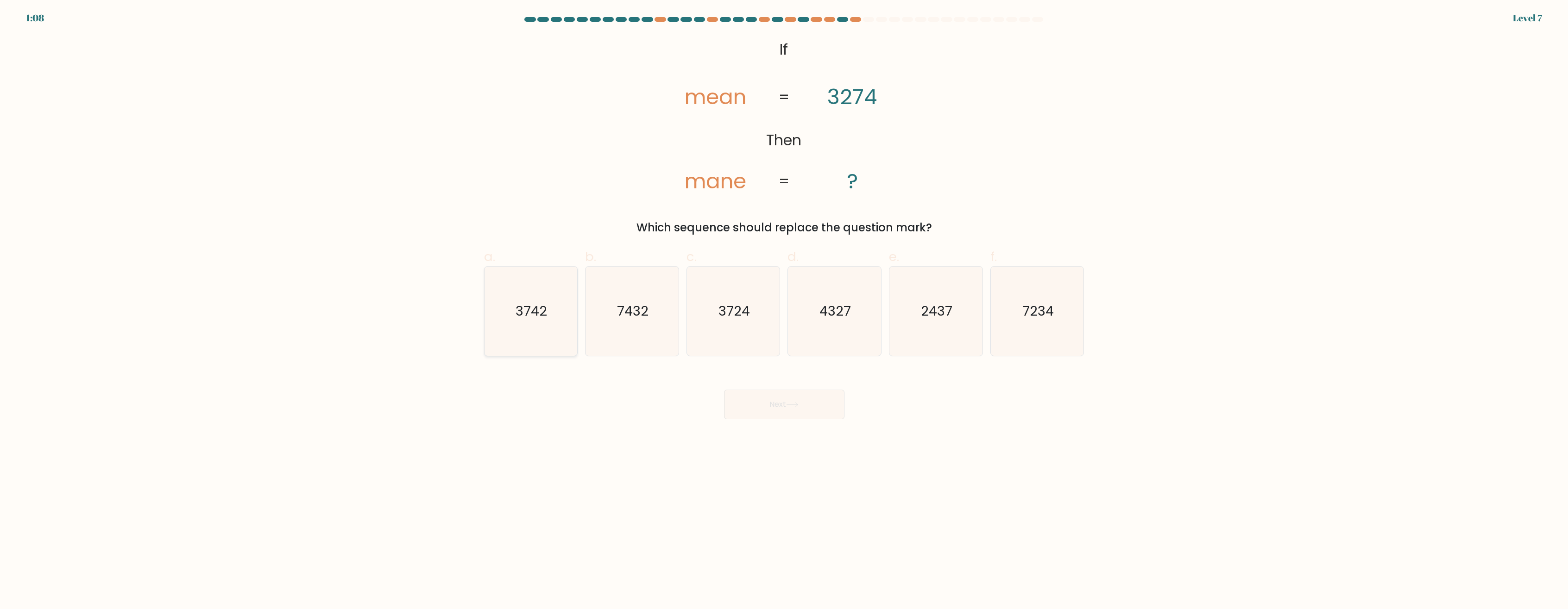
click at [537, 317] on text "3742" at bounding box center [532, 311] width 32 height 18
click at [784, 311] on input "a. 3742" at bounding box center [784, 308] width 1 height 6
radio input "true"
click at [788, 397] on button "Next" at bounding box center [784, 405] width 121 height 30
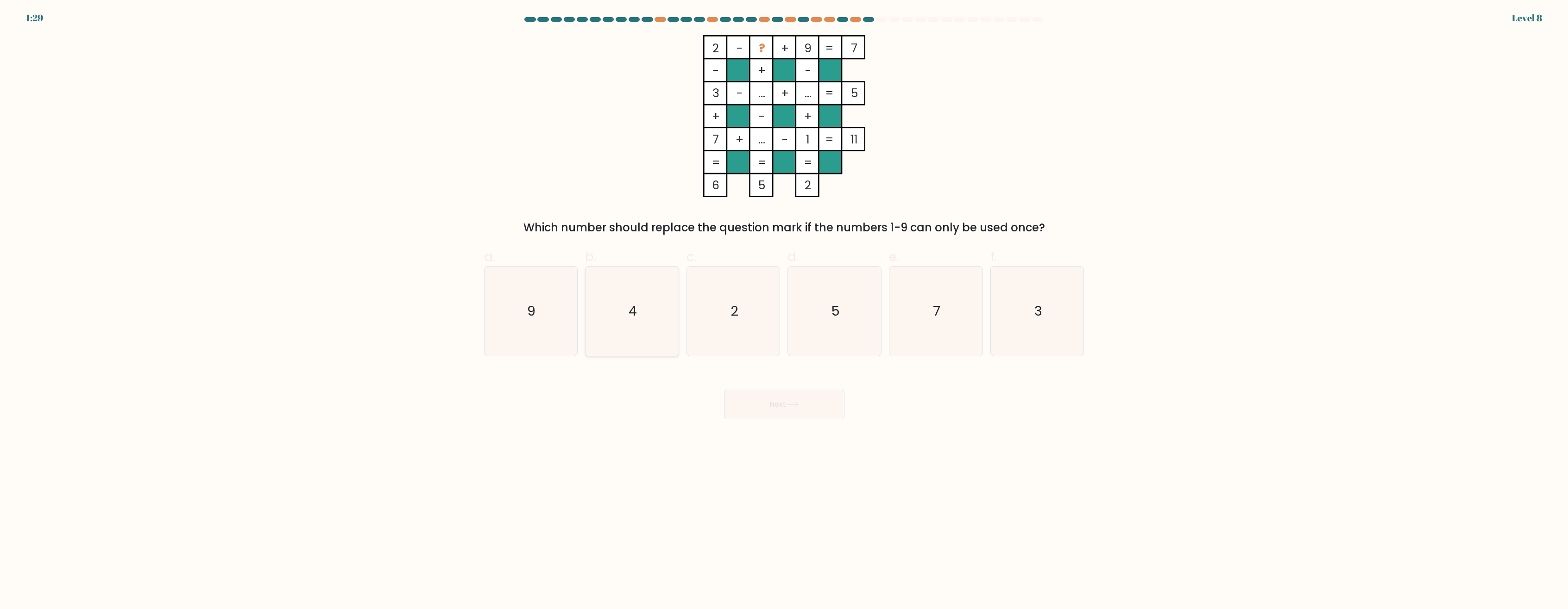
click at [643, 313] on icon "4" at bounding box center [632, 311] width 89 height 89
click at [784, 311] on input "b. 4" at bounding box center [784, 308] width 1 height 6
radio input "true"
click at [779, 397] on button "Next" at bounding box center [784, 405] width 121 height 30
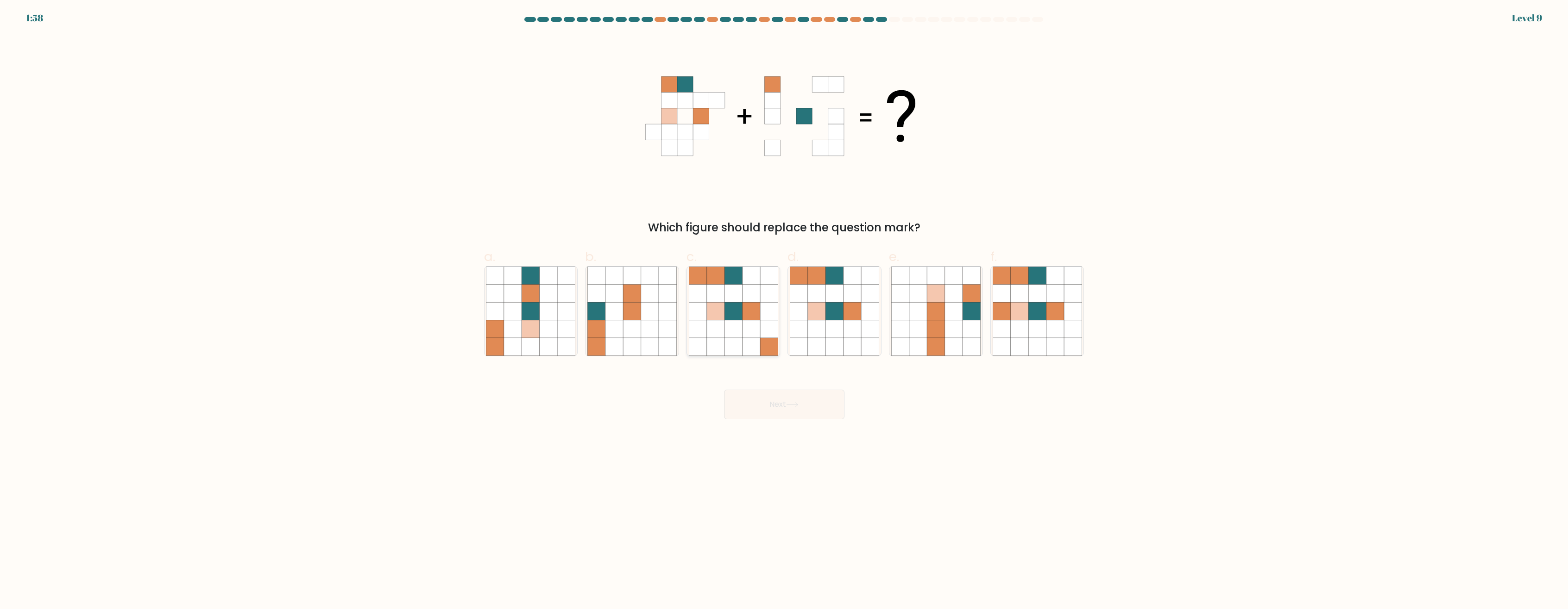
click at [738, 293] on icon at bounding box center [733, 293] width 18 height 18
click at [784, 305] on input "c." at bounding box center [784, 308] width 1 height 6
radio input "true"
click at [794, 394] on button "Next" at bounding box center [784, 405] width 121 height 30
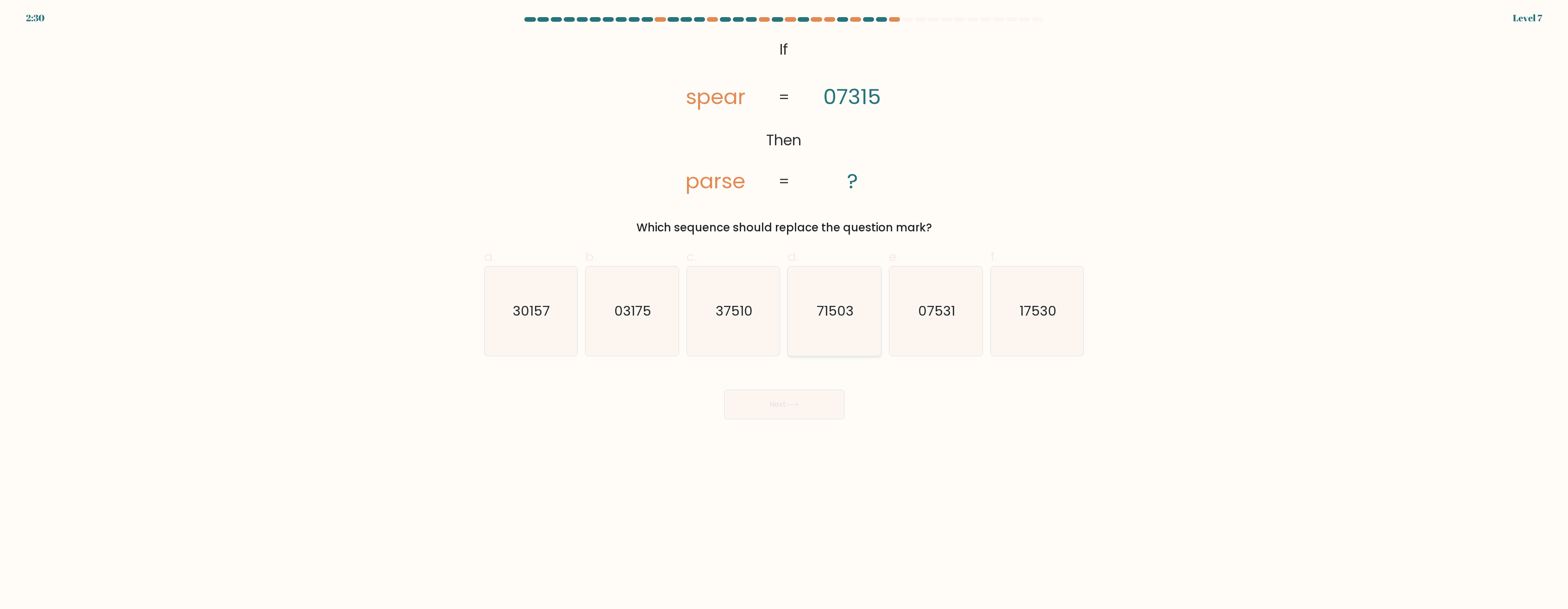
click at [832, 320] on text "71503" at bounding box center [835, 311] width 37 height 18
click at [785, 311] on input "d. 71503" at bounding box center [784, 308] width 1 height 6
radio input "true"
click at [810, 403] on button "Next" at bounding box center [784, 405] width 121 height 30
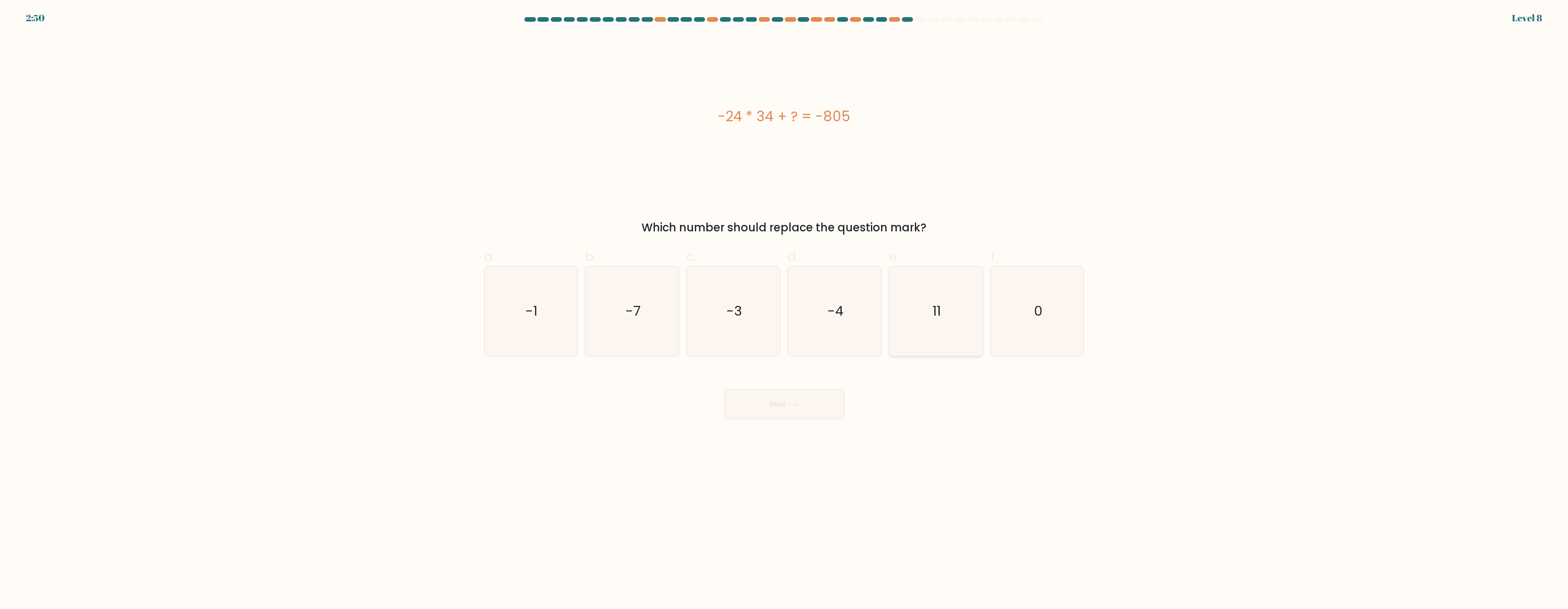
click at [932, 315] on icon "11" at bounding box center [936, 311] width 89 height 89
click at [785, 311] on input "e. 11" at bounding box center [784, 308] width 1 height 6
radio input "true"
click at [807, 399] on button "Next" at bounding box center [784, 405] width 121 height 30
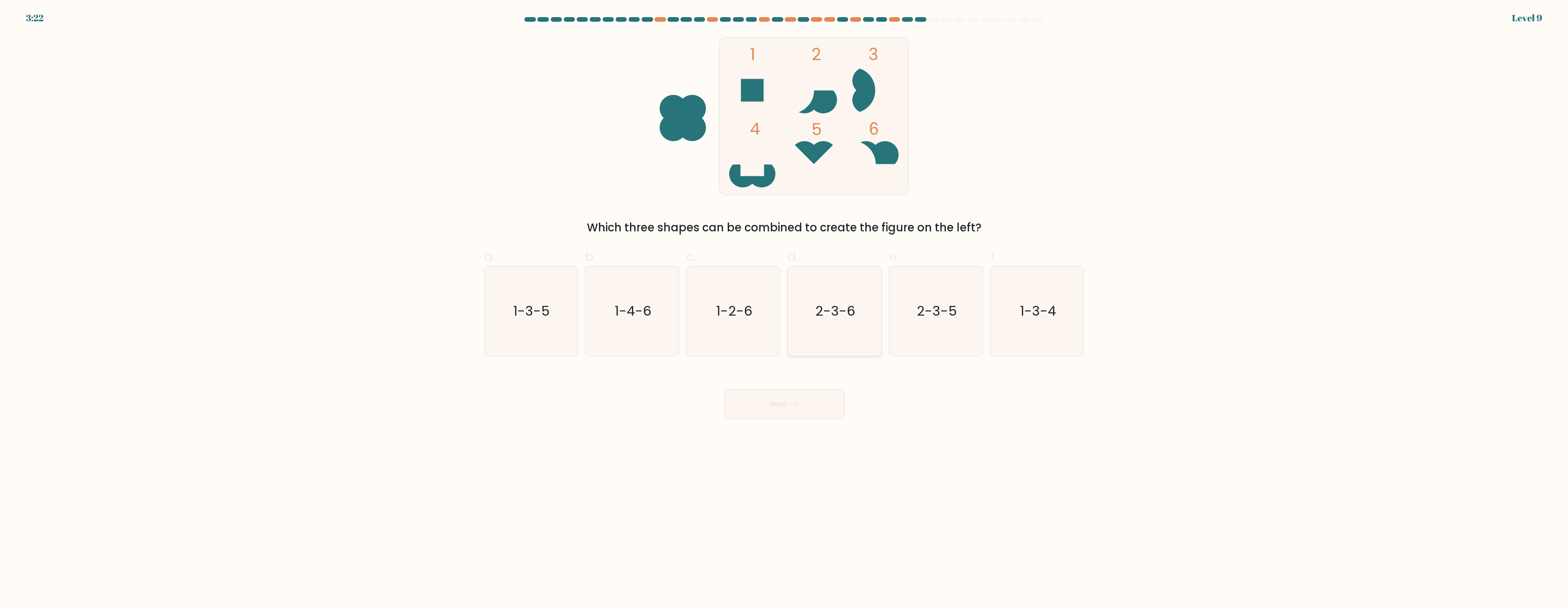
click at [842, 318] on text "2-3-6" at bounding box center [835, 311] width 40 height 18
click at [785, 311] on input "d. 2-3-6" at bounding box center [784, 308] width 1 height 6
radio input "true"
click at [806, 407] on button "Next" at bounding box center [784, 405] width 121 height 30
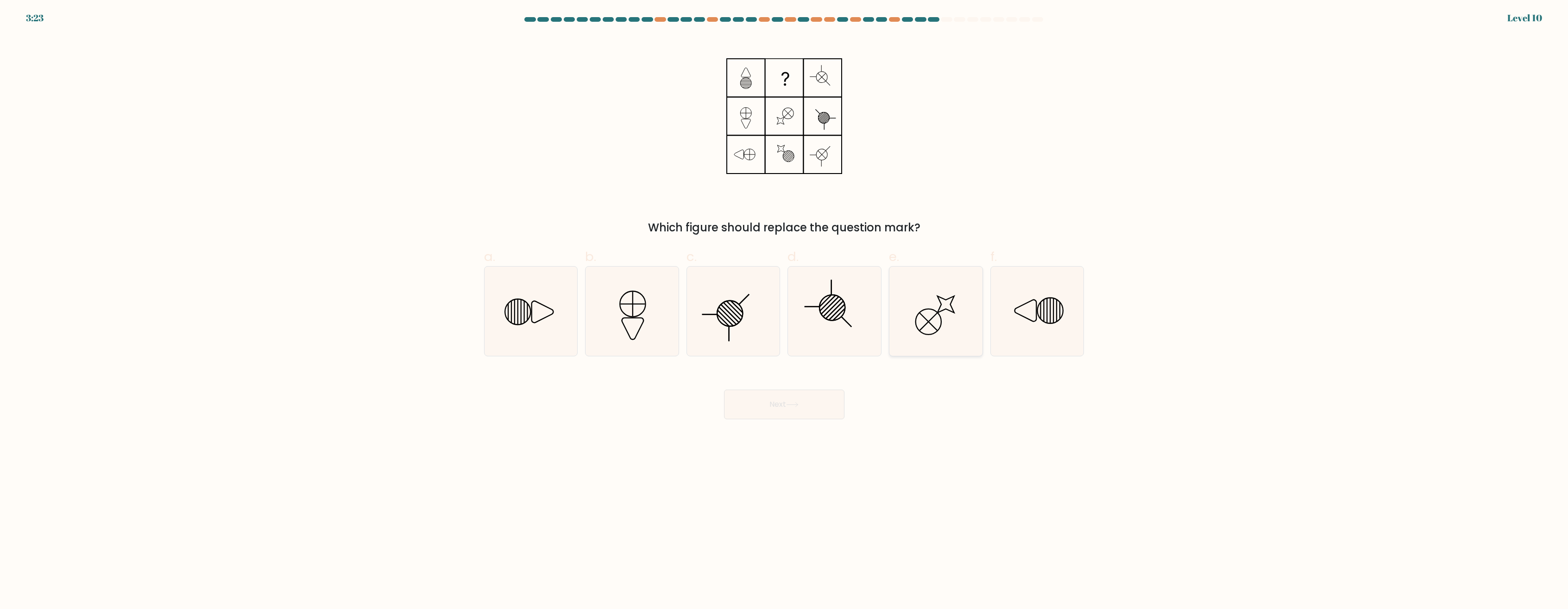
click at [941, 309] on icon at bounding box center [936, 311] width 89 height 89
click at [785, 309] on input "e." at bounding box center [784, 308] width 1 height 6
radio input "true"
click at [790, 403] on icon at bounding box center [792, 405] width 13 height 5
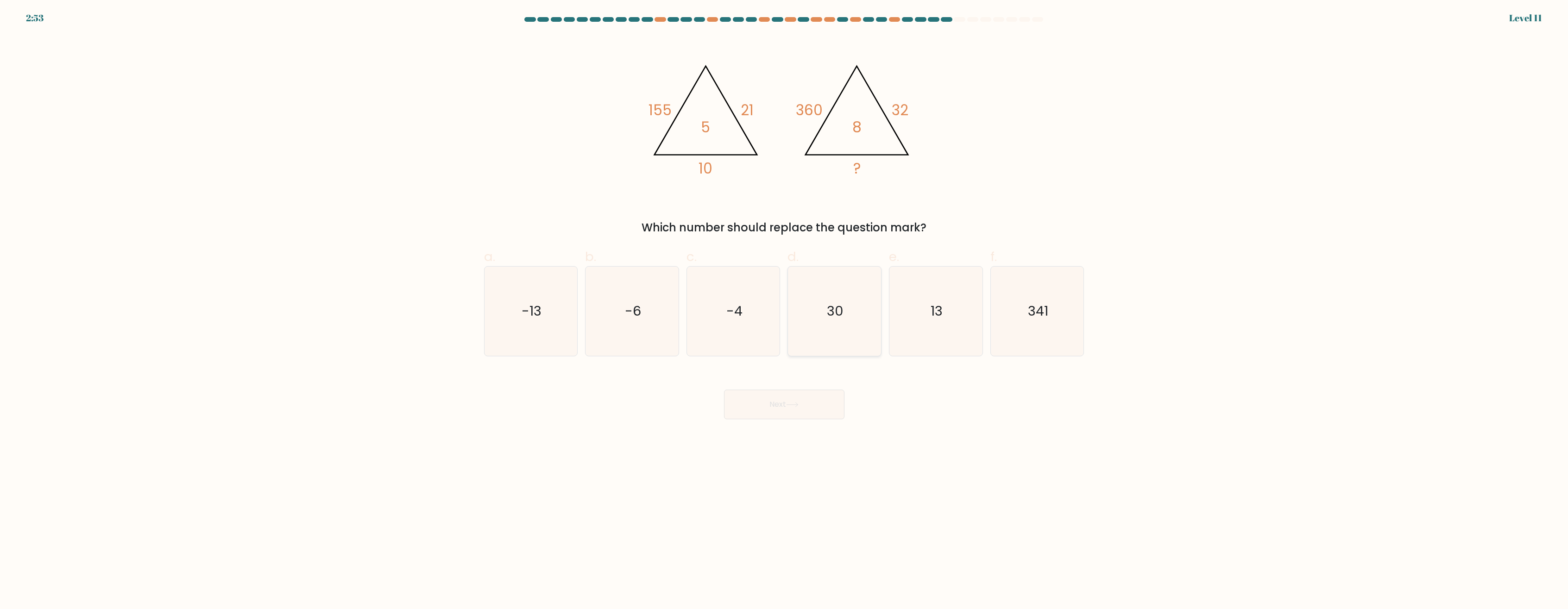
click at [838, 318] on text "30" at bounding box center [835, 311] width 16 height 18
click at [785, 311] on input "d. 30" at bounding box center [784, 308] width 1 height 6
radio input "true"
click at [796, 400] on button "Next" at bounding box center [784, 405] width 121 height 30
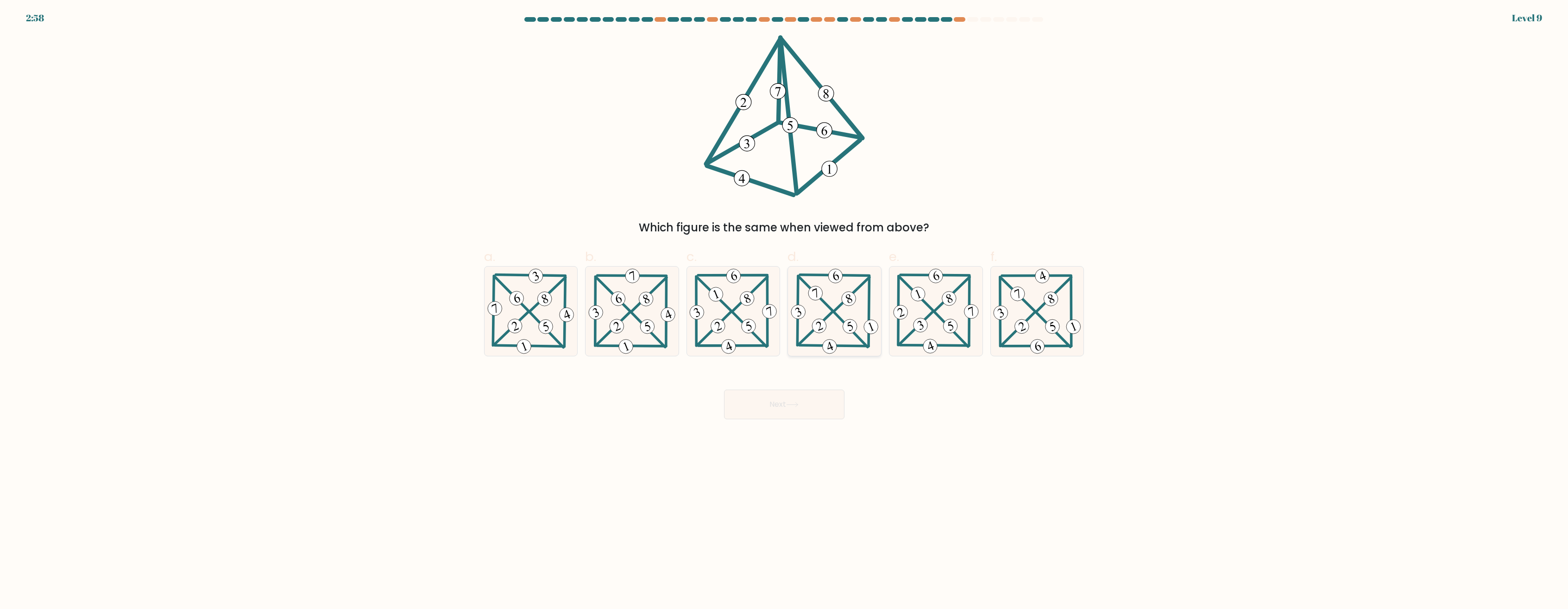
click at [833, 306] on icon at bounding box center [835, 311] width 91 height 89
click at [785, 306] on input "d." at bounding box center [784, 308] width 1 height 6
radio input "true"
click at [800, 400] on button "Next" at bounding box center [784, 405] width 121 height 30
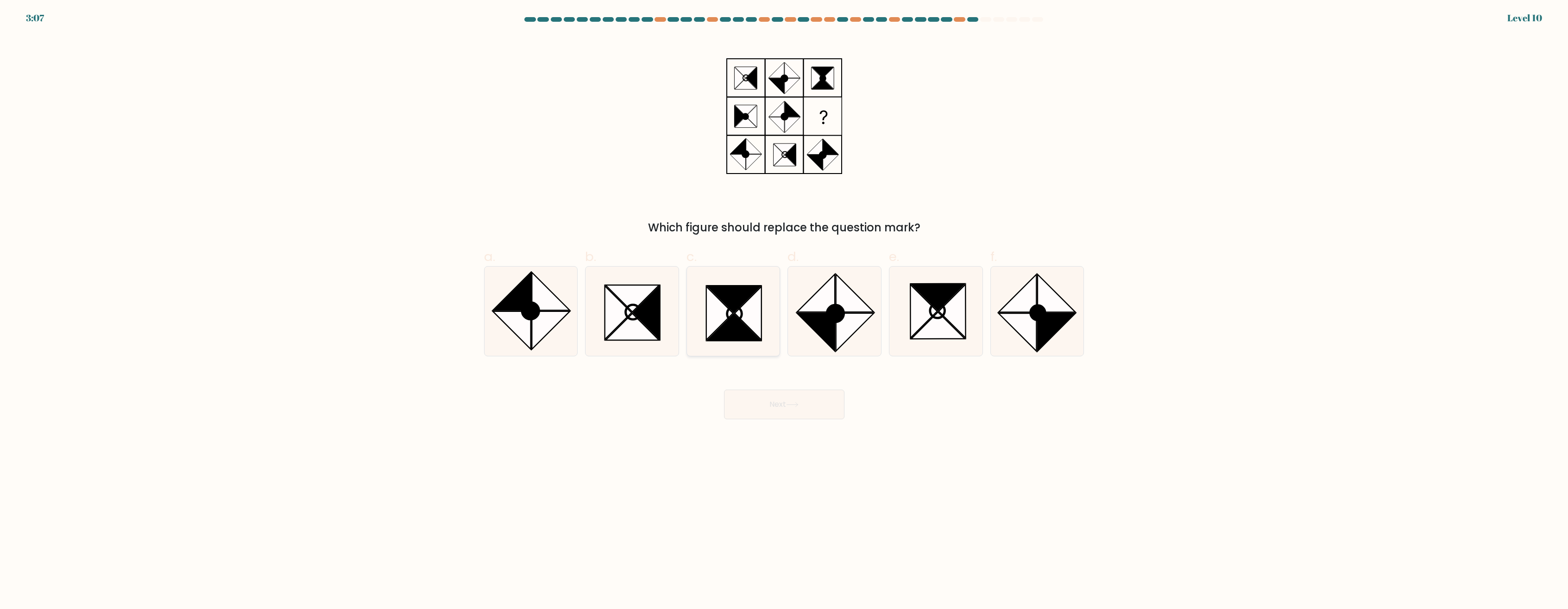
drag, startPoint x: 718, startPoint y: 296, endPoint x: 709, endPoint y: 287, distance: 12.7
click at [718, 296] on icon at bounding box center [733, 299] width 54 height 27
click at [784, 305] on input "c." at bounding box center [784, 308] width 1 height 6
radio input "true"
click at [812, 403] on button "Next" at bounding box center [784, 405] width 121 height 30
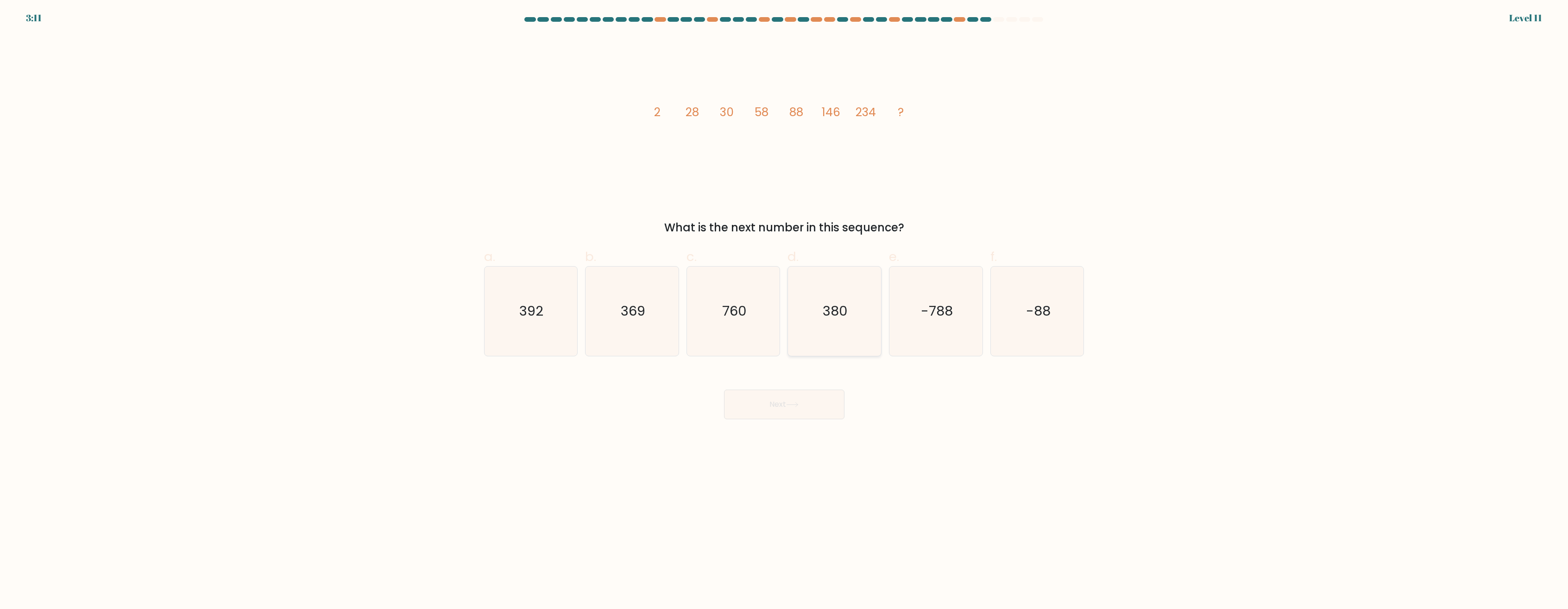
click at [838, 311] on text "380" at bounding box center [835, 311] width 25 height 18
click at [785, 311] on input "d. 380" at bounding box center [784, 308] width 1 height 6
radio input "true"
click at [769, 403] on button "Next" at bounding box center [784, 405] width 121 height 30
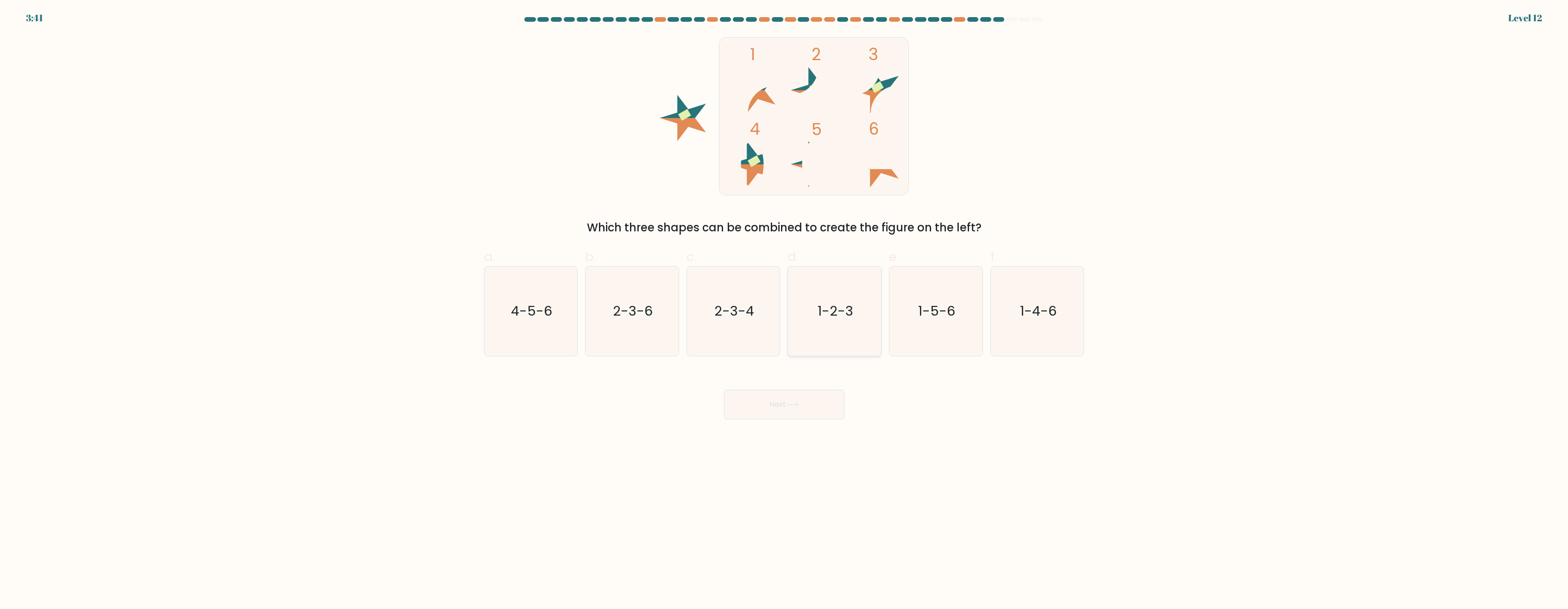
click at [814, 304] on icon "1-2-3" at bounding box center [835, 311] width 89 height 89
click at [785, 305] on input "d. 1-2-3" at bounding box center [784, 308] width 1 height 6
radio input "true"
click at [811, 402] on button "Next" at bounding box center [784, 405] width 121 height 30
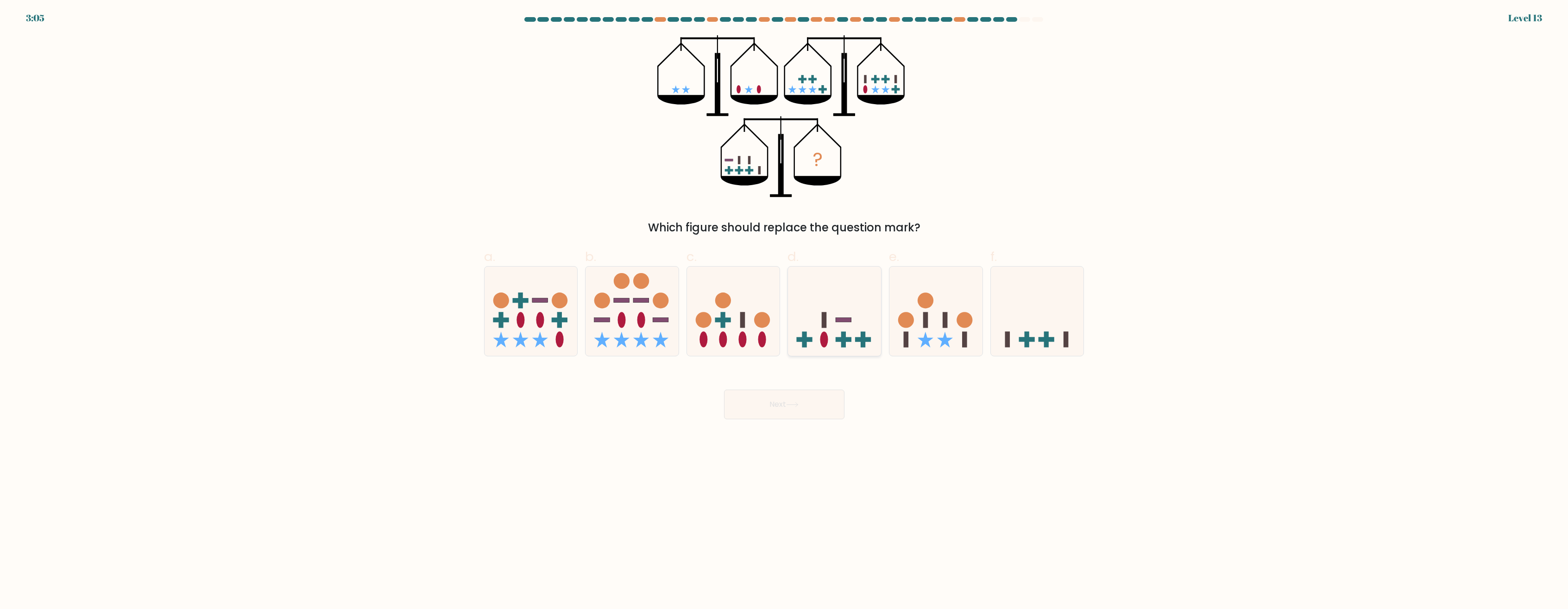
click at [835, 330] on icon at bounding box center [834, 311] width 93 height 77
click at [785, 311] on input "d." at bounding box center [784, 308] width 1 height 6
radio input "true"
click at [810, 406] on button "Next" at bounding box center [784, 405] width 121 height 30
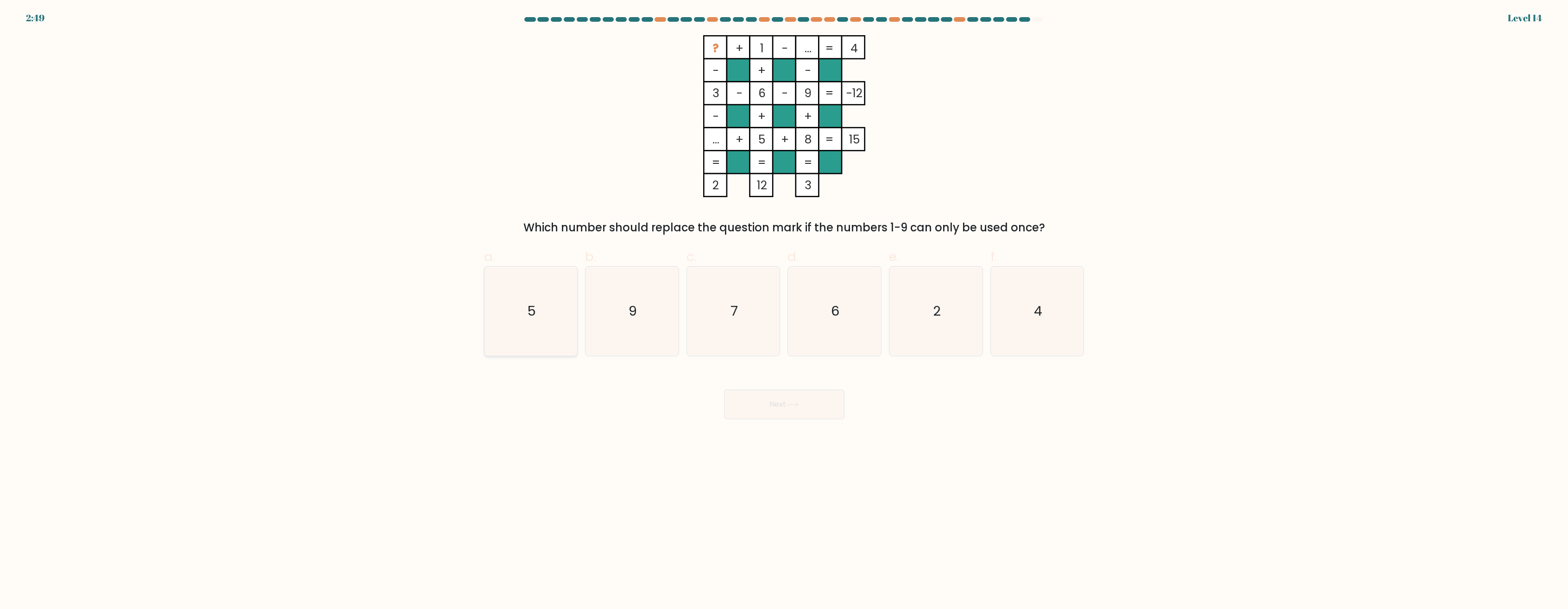
click at [551, 324] on icon "5" at bounding box center [530, 311] width 89 height 89
click at [784, 311] on input "a. 5" at bounding box center [784, 308] width 1 height 6
radio input "true"
click at [769, 398] on button "Next" at bounding box center [784, 405] width 121 height 30
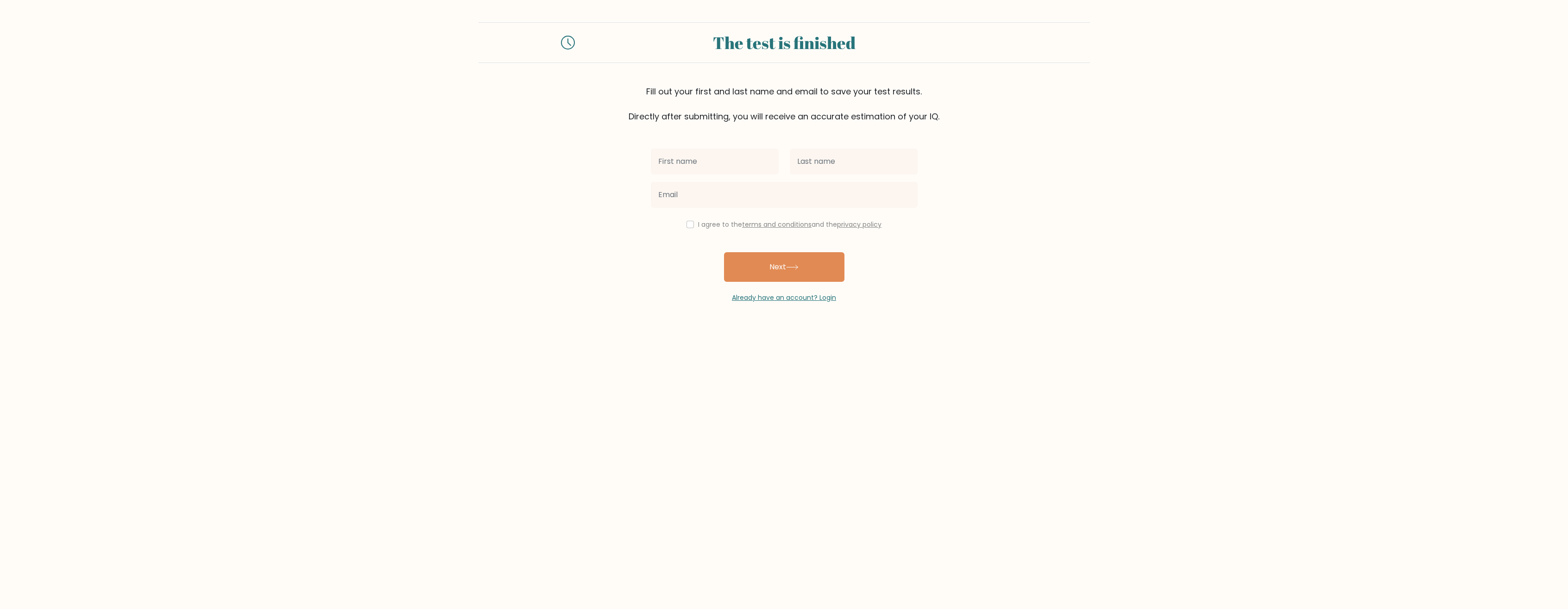
click at [714, 165] on input "text" at bounding box center [715, 161] width 128 height 26
type input "Marcelino Jr"
click at [833, 150] on input "text" at bounding box center [854, 161] width 128 height 26
type input "Basmayor"
click at [754, 197] on input "email" at bounding box center [784, 195] width 267 height 26
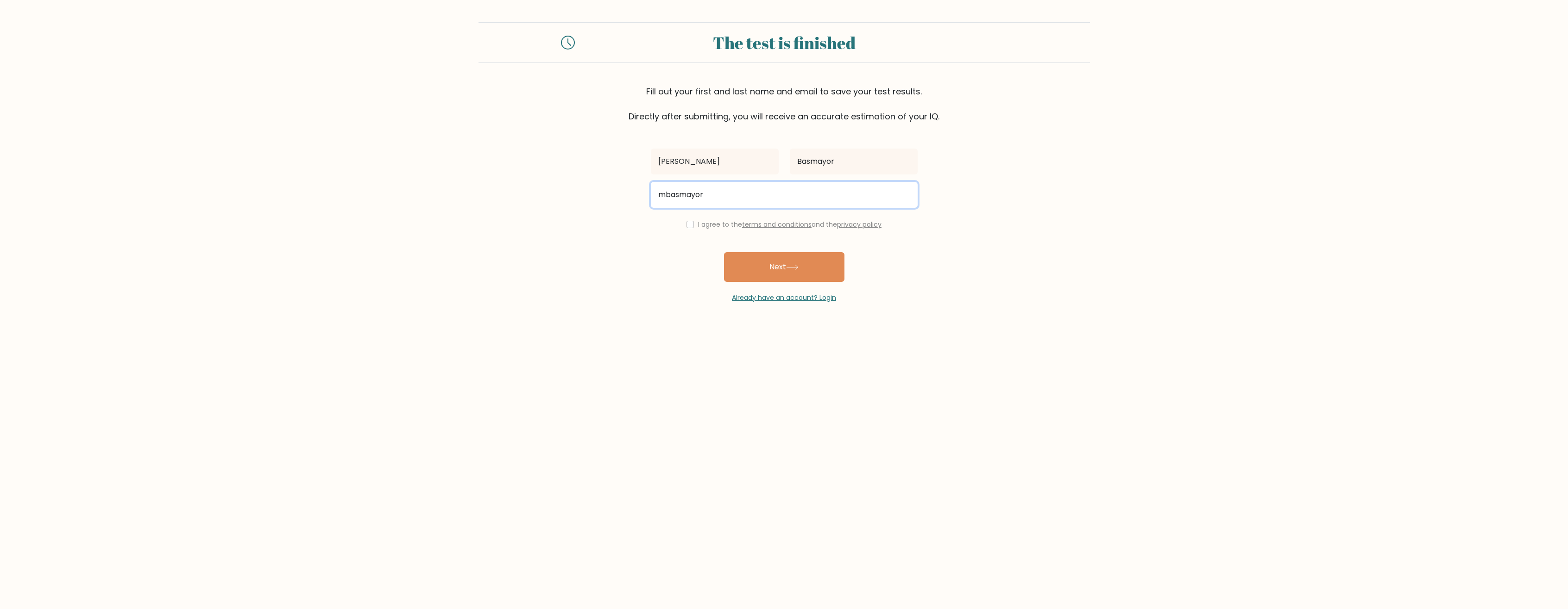
type input "mbasmayorjr@gmail.com"
click at [691, 226] on div "I agree to the terms and conditions and the privacy policy" at bounding box center [784, 224] width 278 height 11
click at [688, 223] on input "checkbox" at bounding box center [690, 224] width 7 height 7
checkbox input "true"
click at [767, 269] on button "Next" at bounding box center [784, 267] width 121 height 30
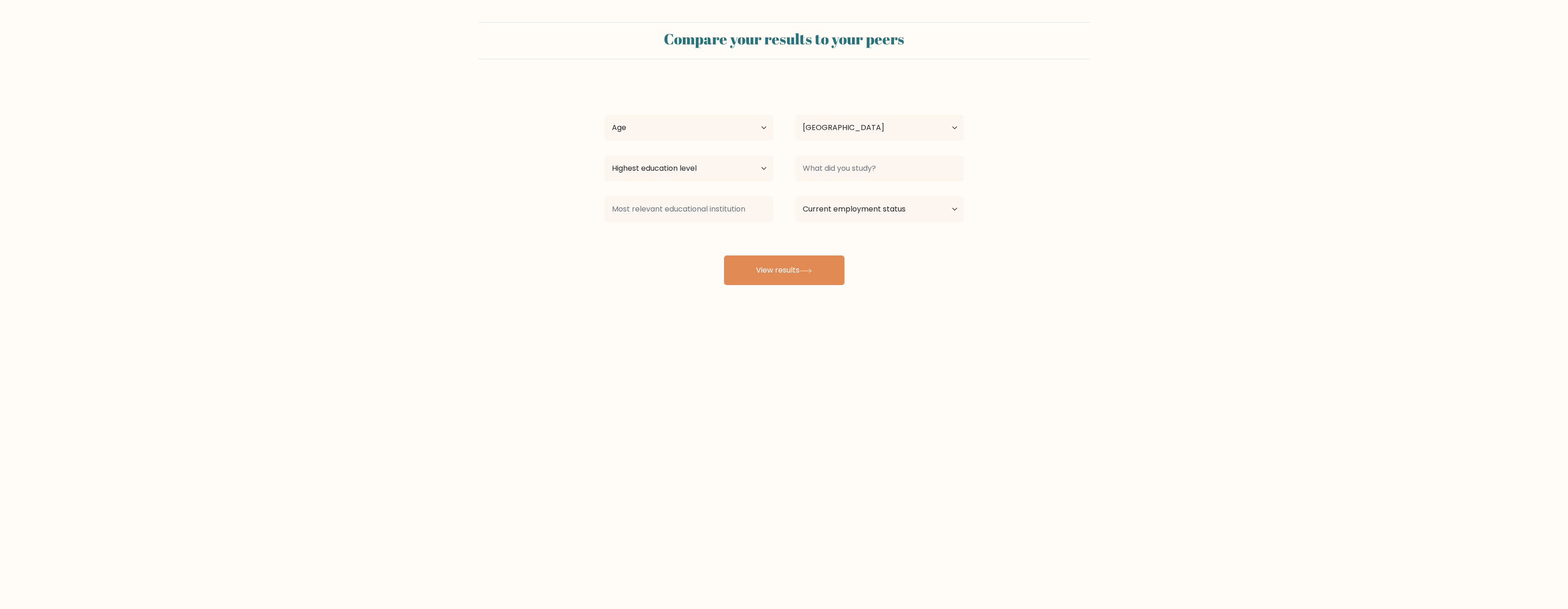
select select "PH"
click at [760, 130] on select "Age Under 18 years old 18-24 years old 25-34 years old 35-44 years old 45-54 ye…" at bounding box center [688, 128] width 169 height 26
select select "35_44"
click at [604, 115] on select "Age Under 18 years old 18-24 years old 25-34 years old 35-44 years old 45-54 ye…" at bounding box center [688, 128] width 169 height 26
click at [732, 162] on select "Highest education level No schooling Primary Lower Secondary Upper Secondary Oc…" at bounding box center [688, 169] width 169 height 26
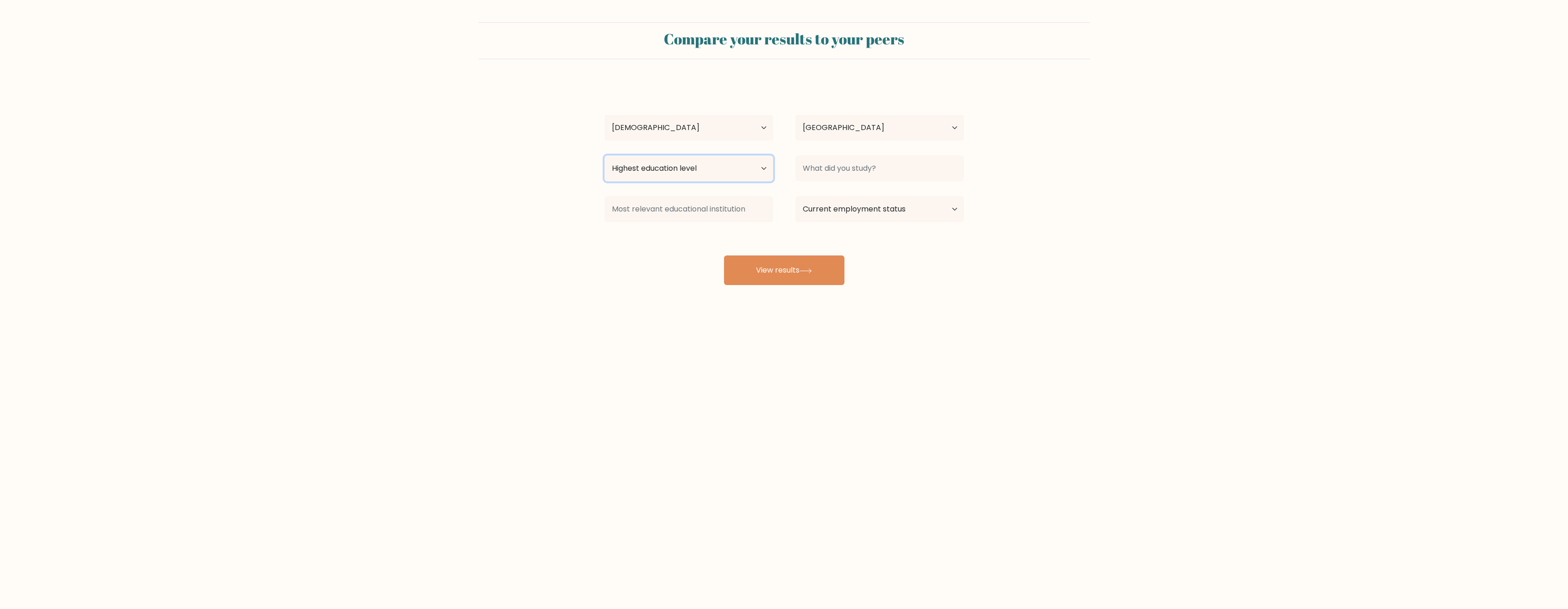
select select "bachelors_degree"
click at [604, 156] on select "Highest education level No schooling Primary Lower Secondary Upper Secondary Oc…" at bounding box center [688, 169] width 169 height 26
click at [901, 170] on input at bounding box center [880, 169] width 169 height 26
type input "University of San"
click at [906, 170] on input at bounding box center [880, 169] width 169 height 26
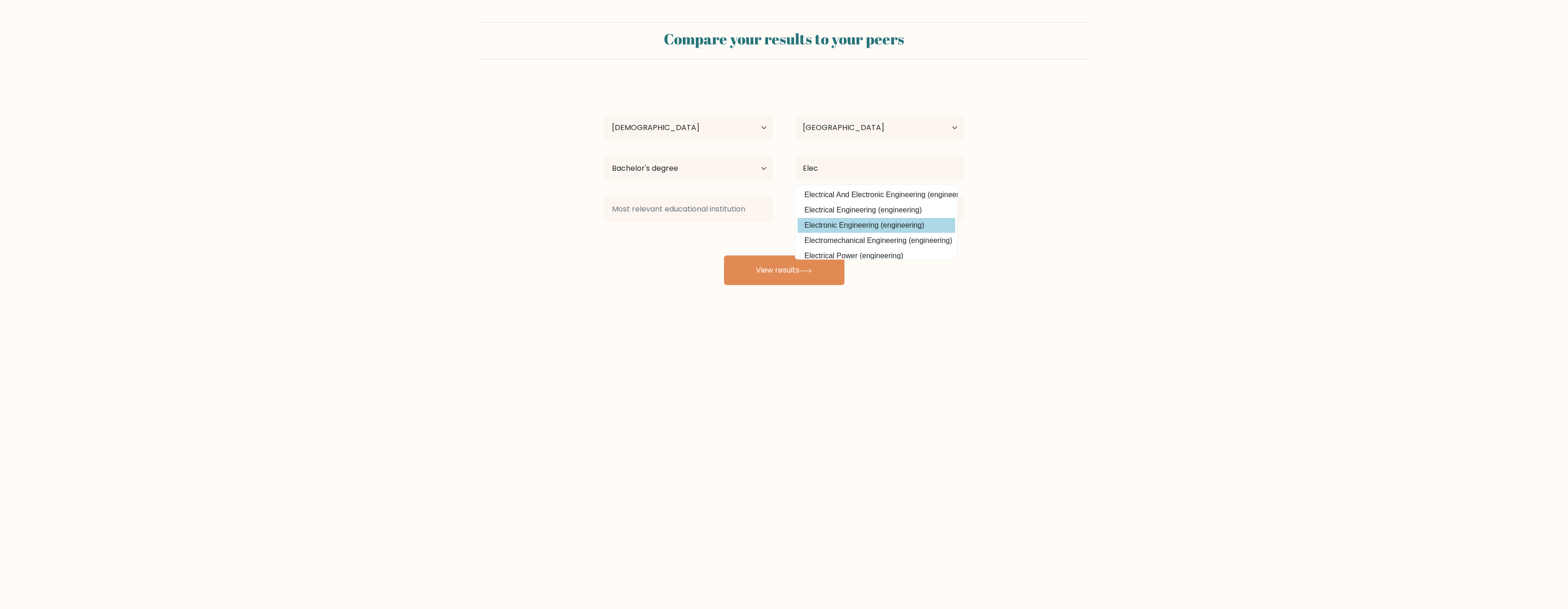
click at [841, 220] on option "Electronic Engineering (engineering)" at bounding box center [876, 225] width 158 height 15
type input "Electronic Engineering"
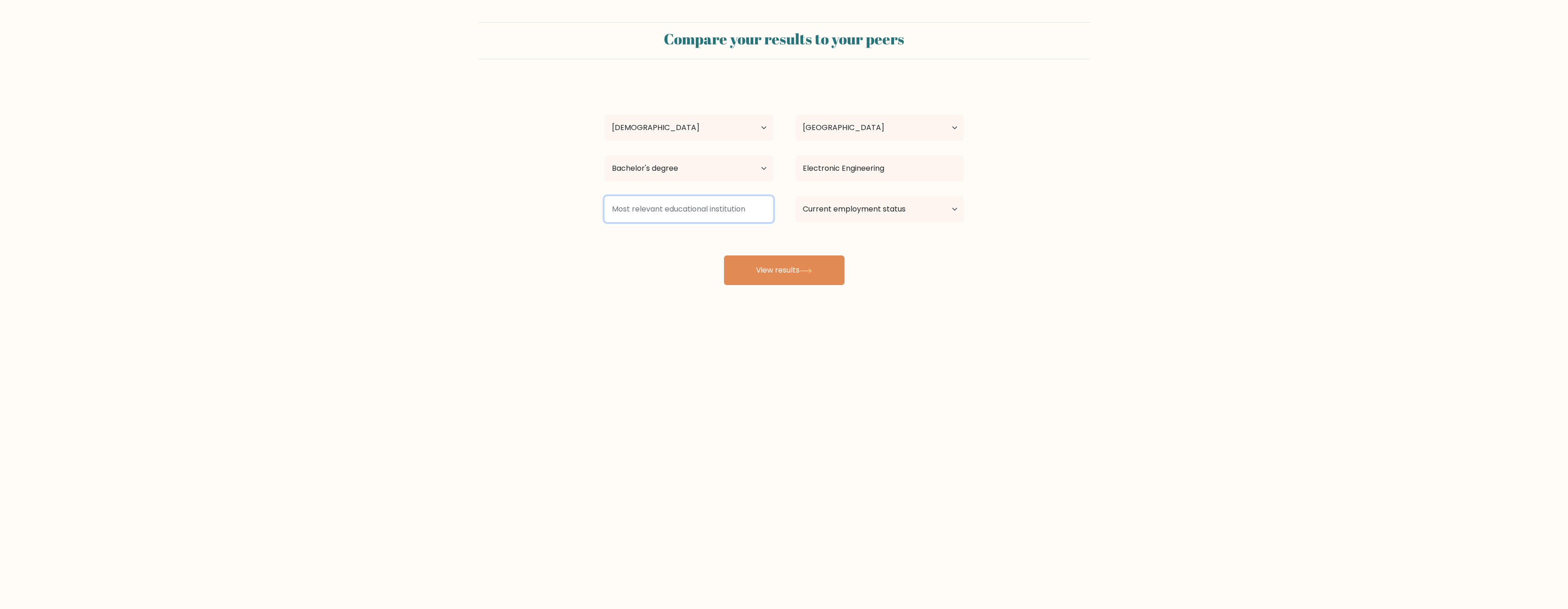
click at [631, 208] on input at bounding box center [688, 209] width 169 height 26
drag, startPoint x: 710, startPoint y: 206, endPoint x: 602, endPoint y: 206, distance: 108.0
click at [602, 206] on div at bounding box center [689, 209] width 191 height 33
click at [887, 210] on select "Current employment status Employed Student Retired Other / prefer not to answer" at bounding box center [880, 209] width 169 height 26
click at [796, 197] on select "Current employment status Employed Student Retired Other / prefer not to answer" at bounding box center [880, 209] width 169 height 26
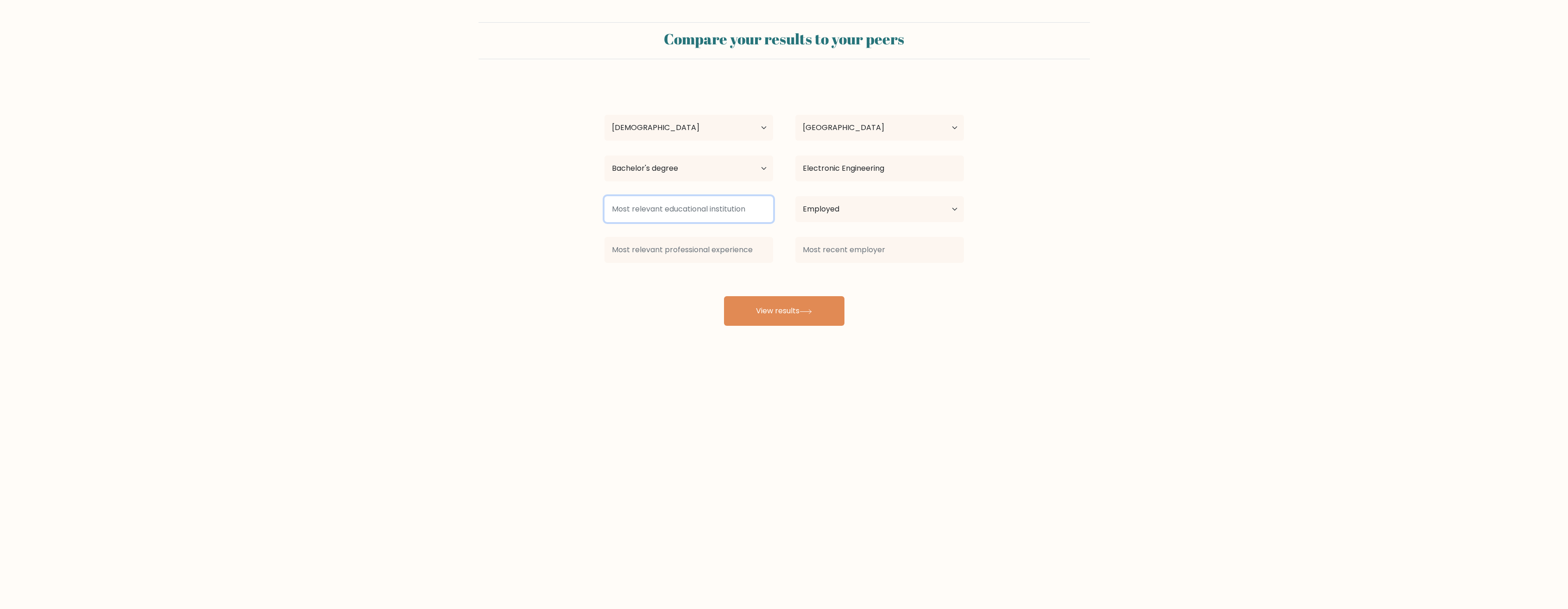
click at [660, 215] on input at bounding box center [688, 209] width 169 height 26
click at [838, 208] on select "Current employment status Employed Student Retired Other / prefer not to answer" at bounding box center [880, 209] width 169 height 26
select select "other"
click at [796, 197] on select "Current employment status Employed Student Retired Other / prefer not to answer" at bounding box center [880, 209] width 169 height 26
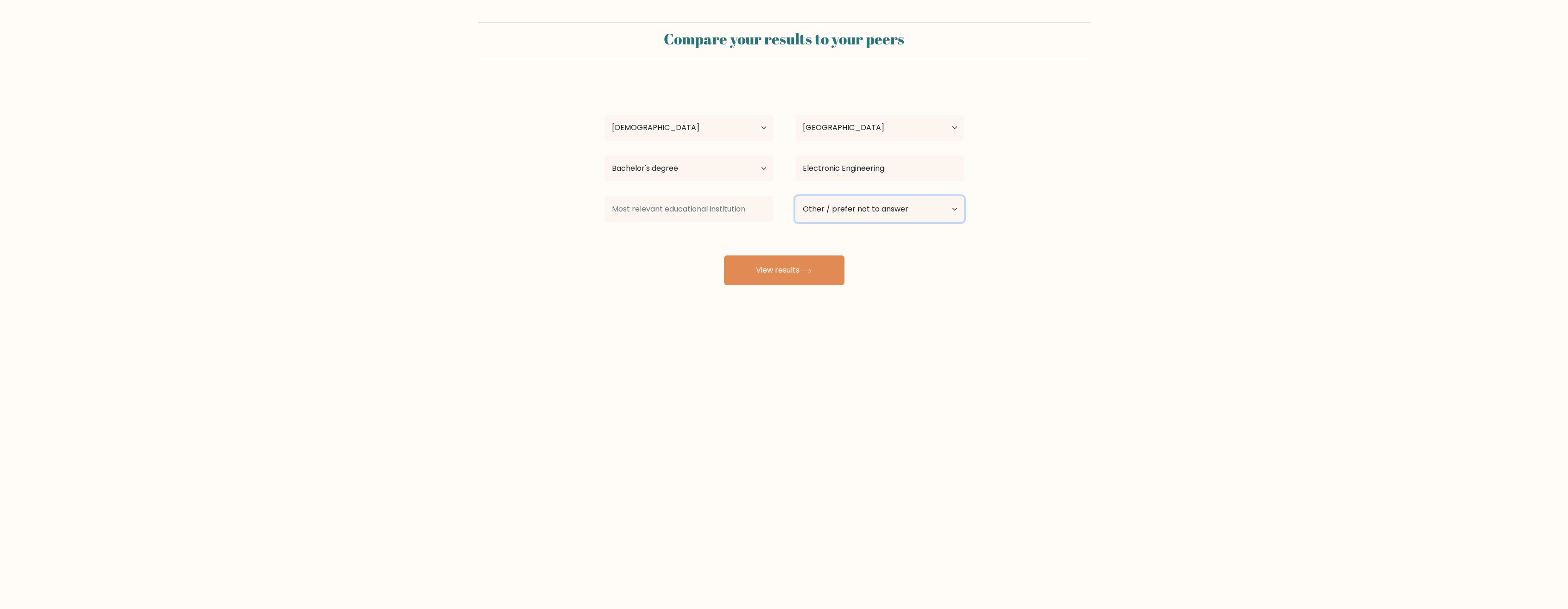
click at [844, 203] on select "Current employment status Employed Student Retired Other / prefer not to answer" at bounding box center [880, 209] width 169 height 26
click at [693, 251] on div "Marcelino Jr Basmayor Age Under 18 years old 18-24 years old 25-34 years old 35…" at bounding box center [784, 183] width 371 height 204
click at [682, 211] on input at bounding box center [688, 209] width 169 height 26
click at [656, 217] on input at bounding box center [688, 209] width 169 height 26
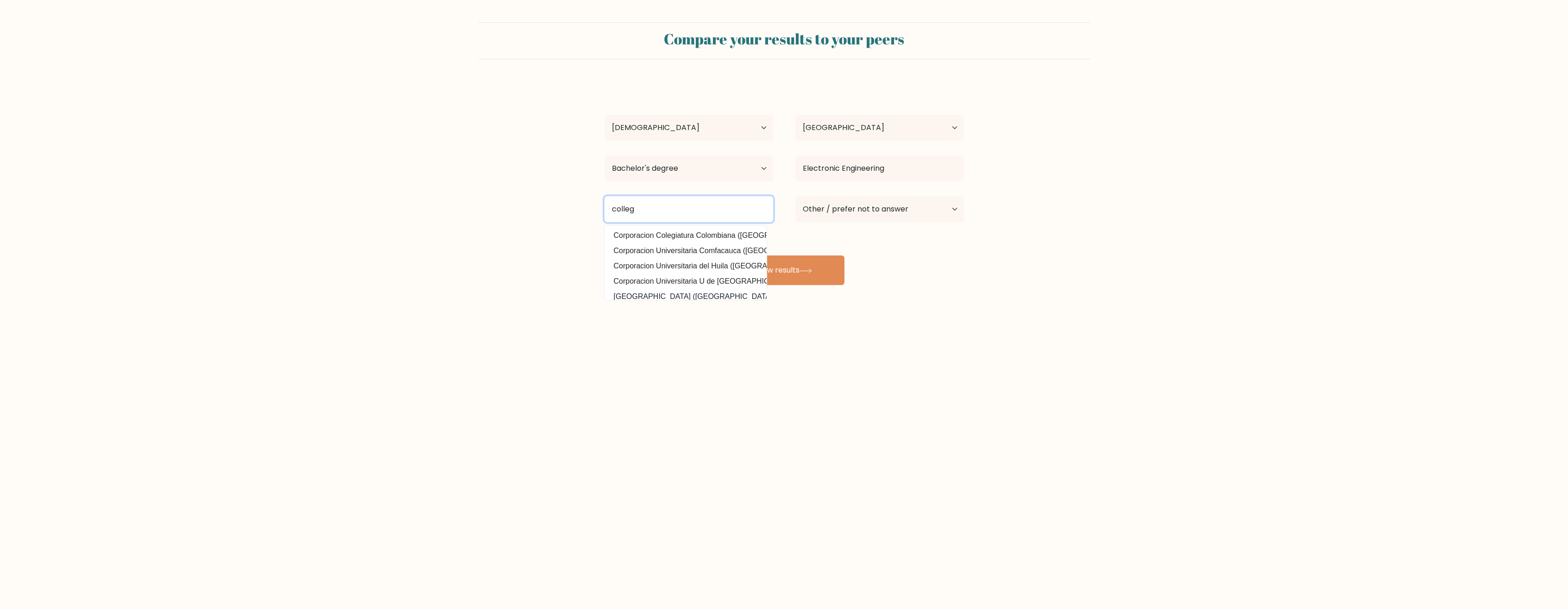
type input "college"
type input "san jose"
type input "University"
type input "College"
click at [920, 246] on div "Marcelino Jr Basmayor Age Under 18 years old 18-24 years old 25-34 years old 35…" at bounding box center [784, 183] width 371 height 204
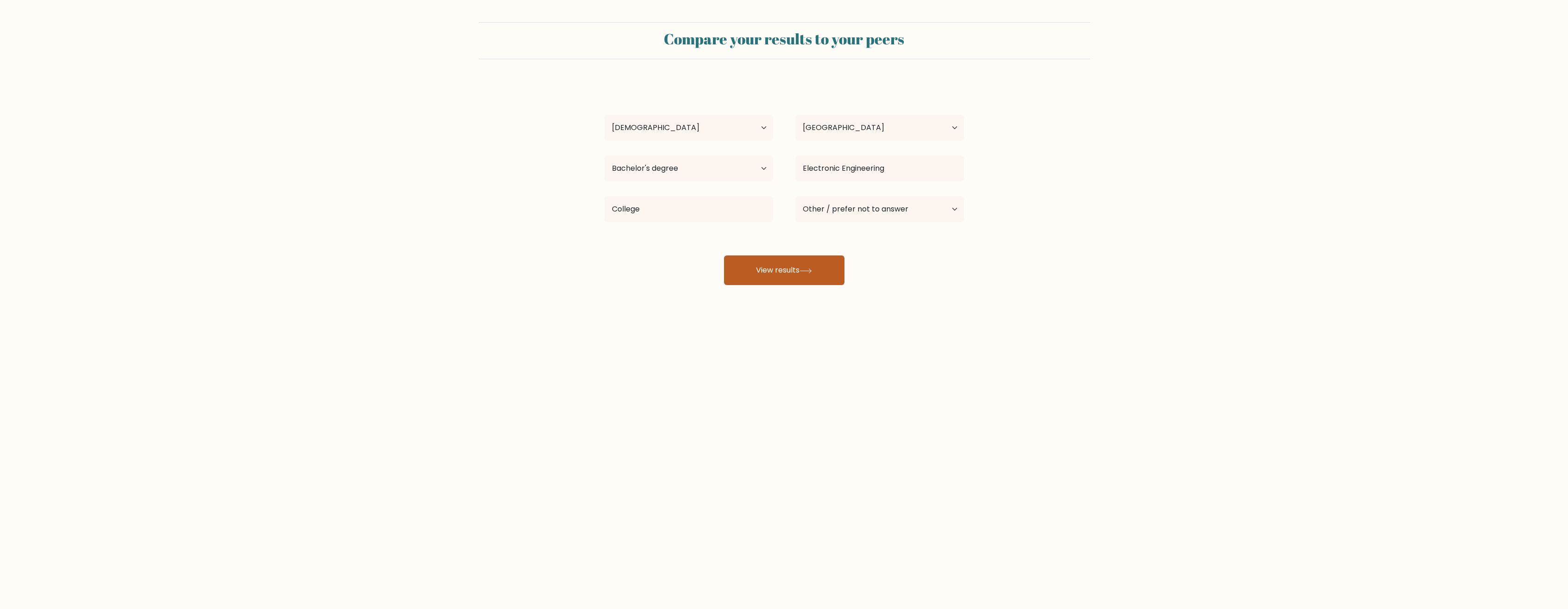
click at [764, 273] on button "View results" at bounding box center [784, 270] width 121 height 30
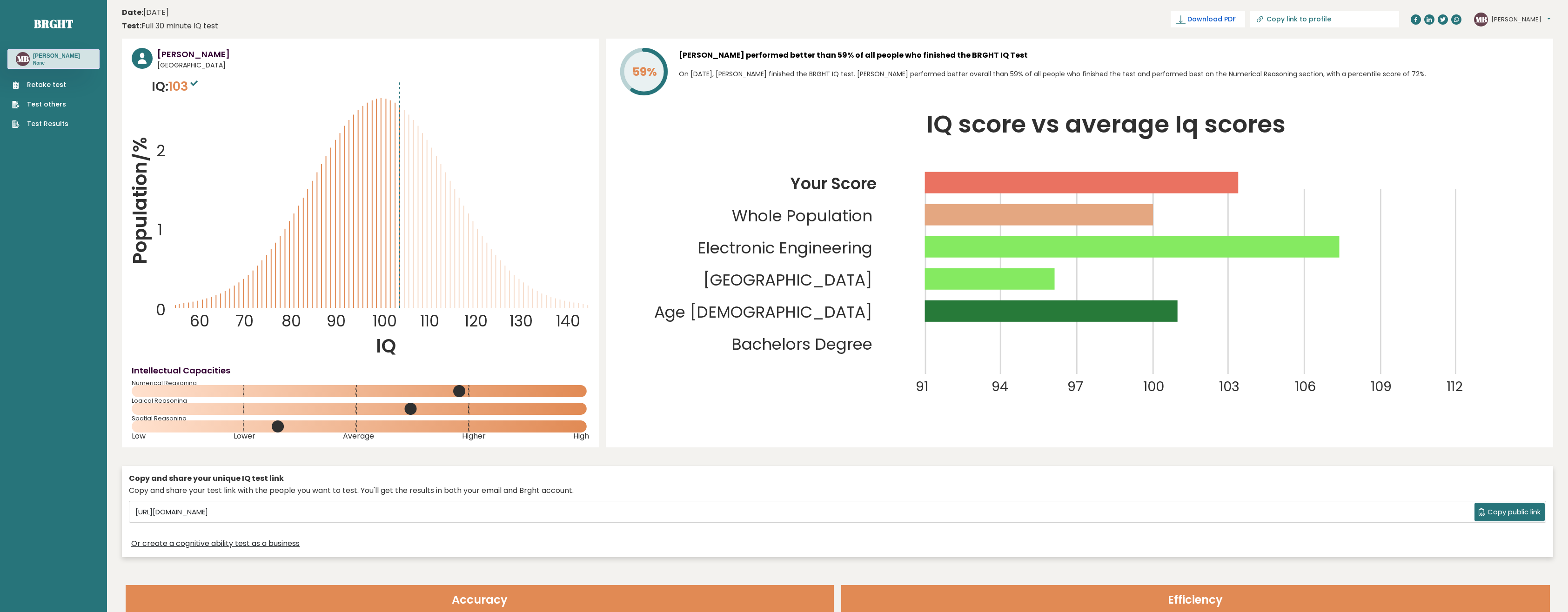
click at [1235, 24] on span "Download PDF" at bounding box center [1211, 20] width 48 height 10
click at [1125, 40] on div "59% [PERSON_NAME] performed better than 59% of all people who finished the BRGH…" at bounding box center [1079, 243] width 947 height 409
click at [1224, 22] on span "✓ Your PDF is downloaded..." at bounding box center [1192, 19] width 106 height 17
click at [1290, 49] on h3 "[PERSON_NAME] performed better than 59% of all people who finished the BRGHT IQ…" at bounding box center [1111, 55] width 864 height 15
click at [1235, 20] on span "Download PDF" at bounding box center [1211, 20] width 48 height 10
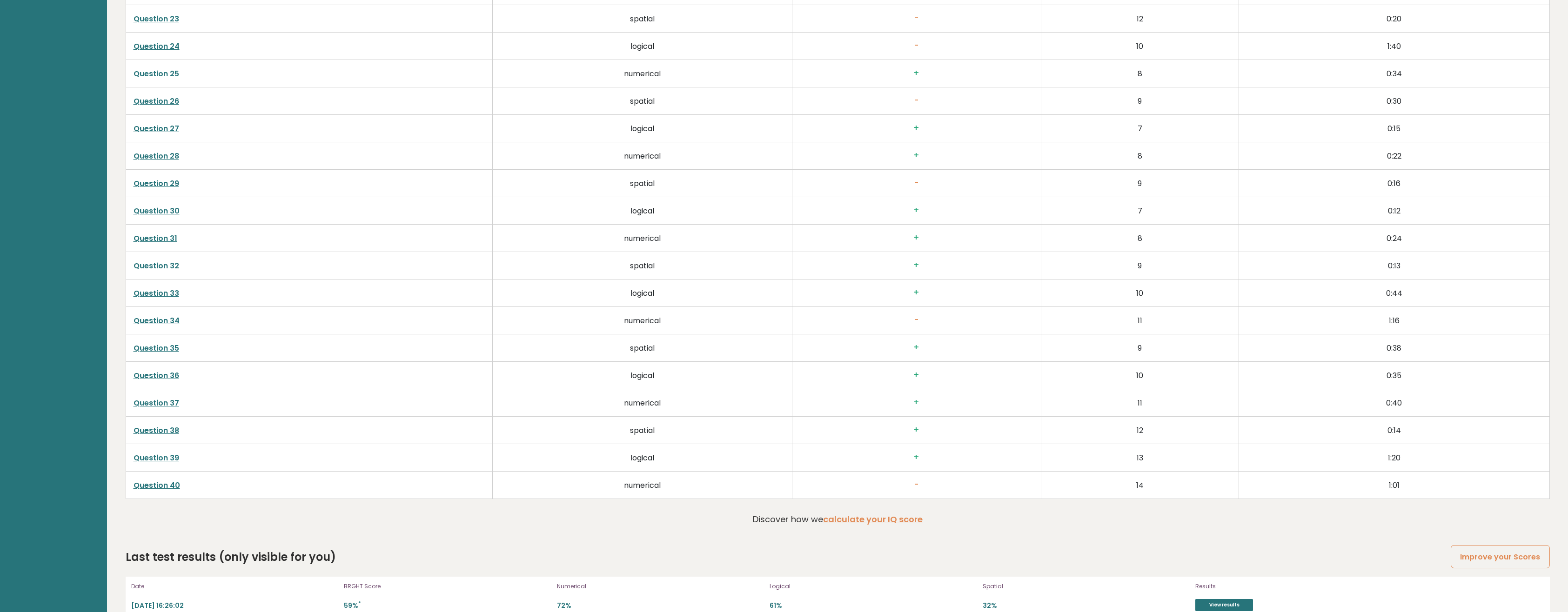
scroll to position [2656, 0]
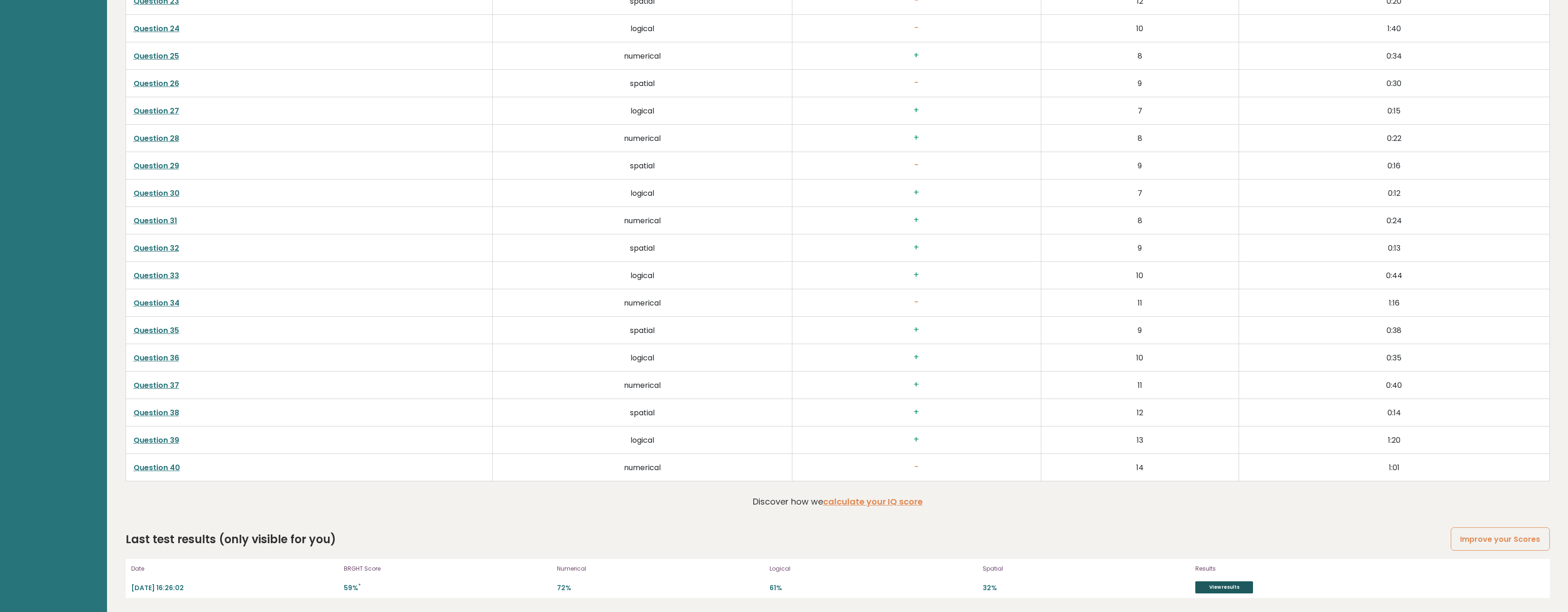
click at [1241, 590] on link "View results" at bounding box center [1224, 588] width 57 height 12
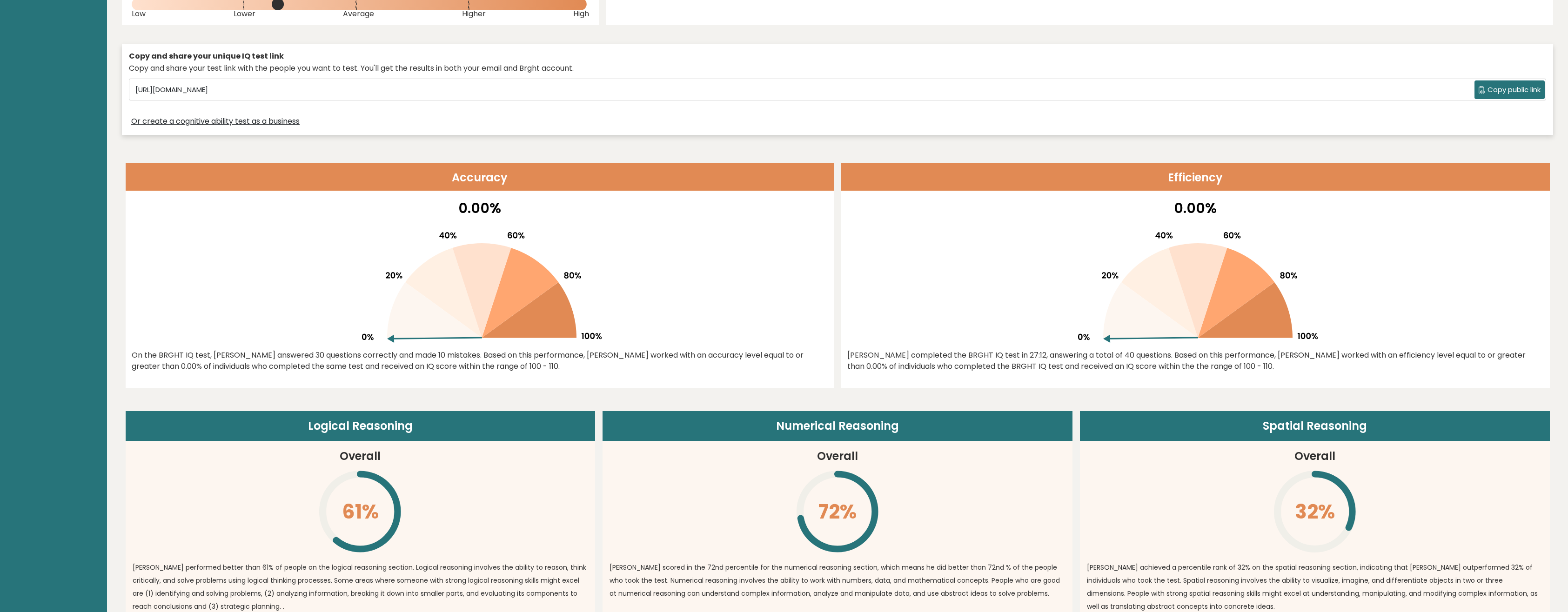
scroll to position [50, 0]
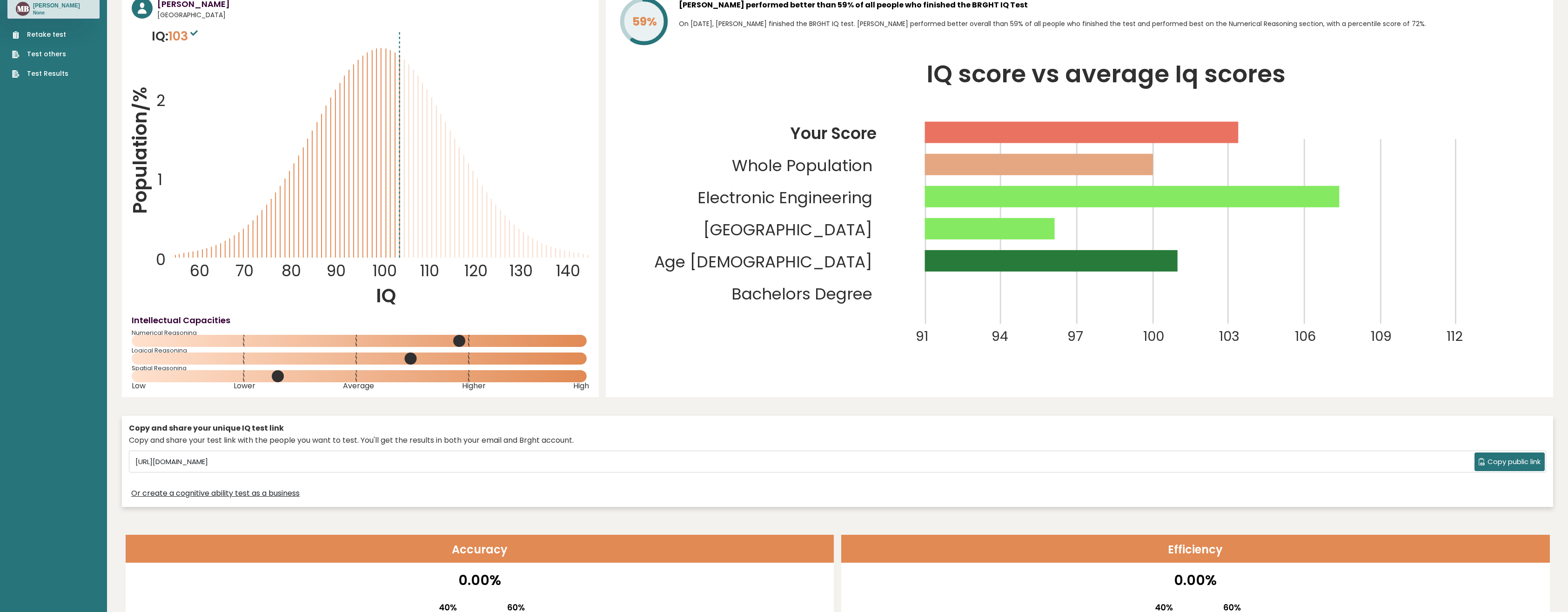
click at [1512, 464] on span "Copy public link" at bounding box center [1514, 462] width 53 height 11
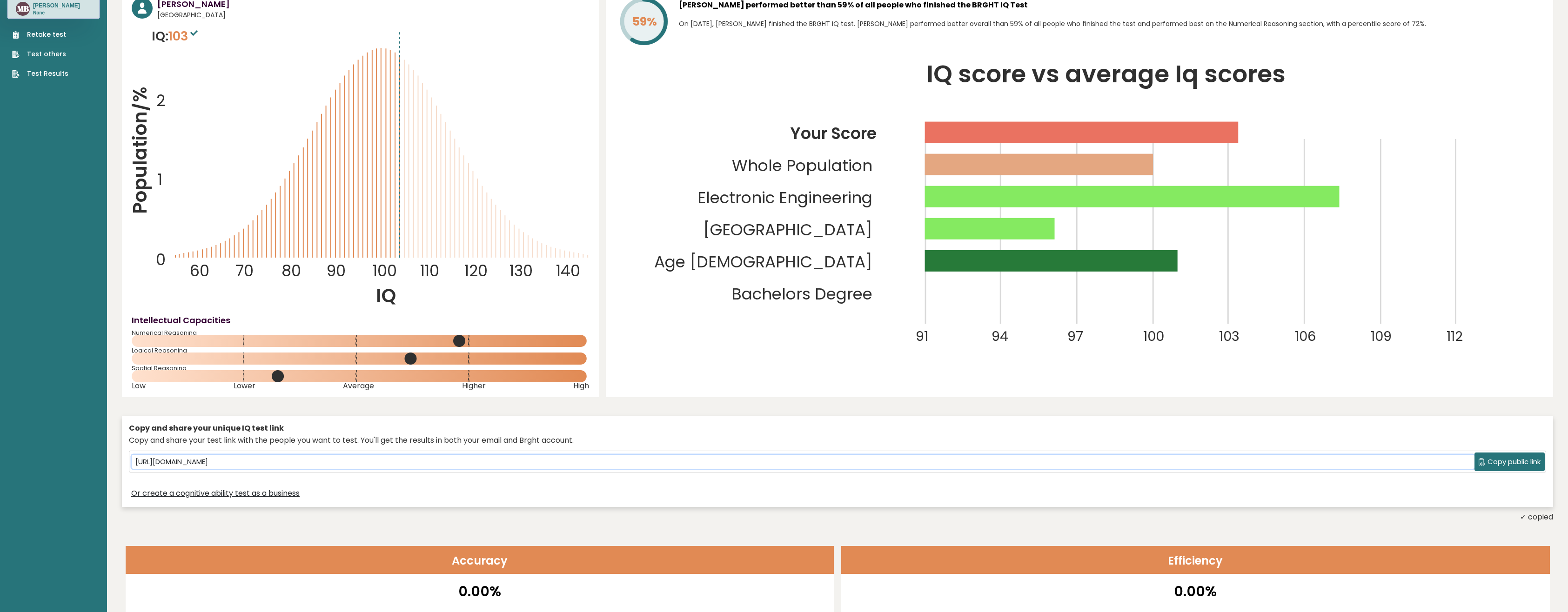
scroll to position [0, 0]
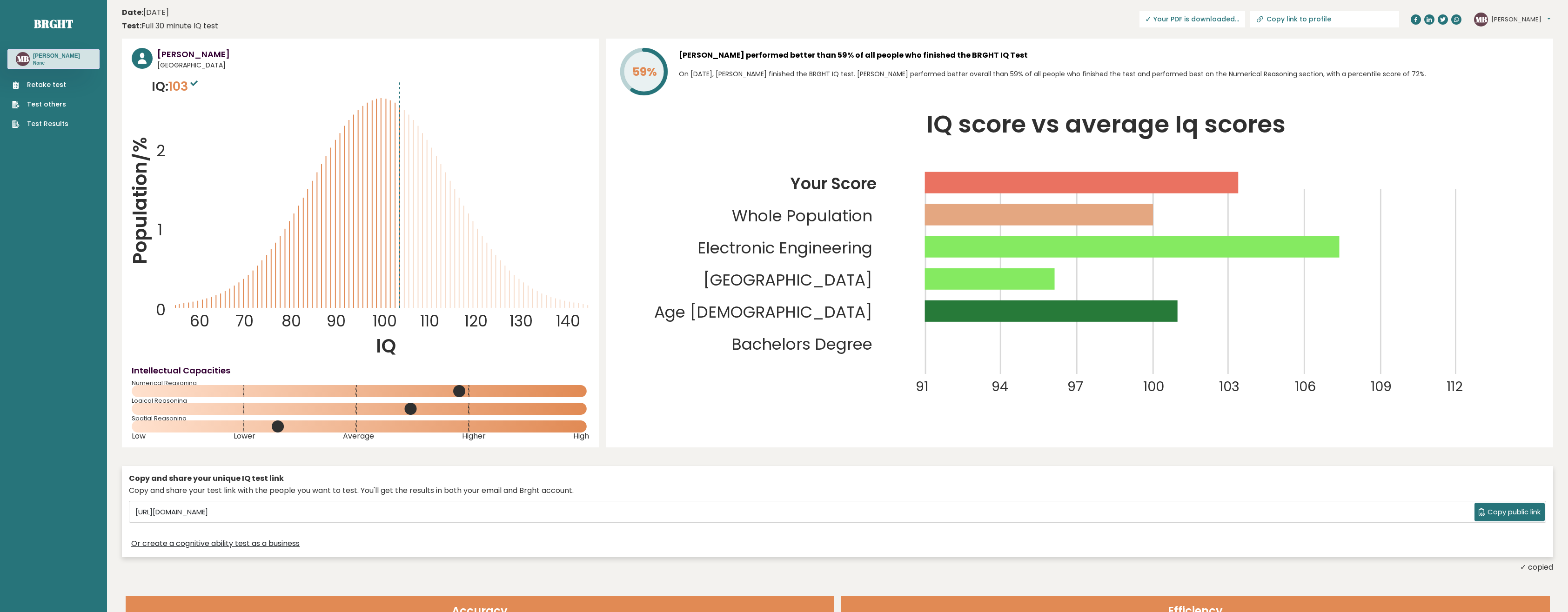
click at [1537, 21] on button "[PERSON_NAME]" at bounding box center [1520, 19] width 59 height 9
click at [1514, 31] on link "Dashboard" at bounding box center [1515, 34] width 48 height 13
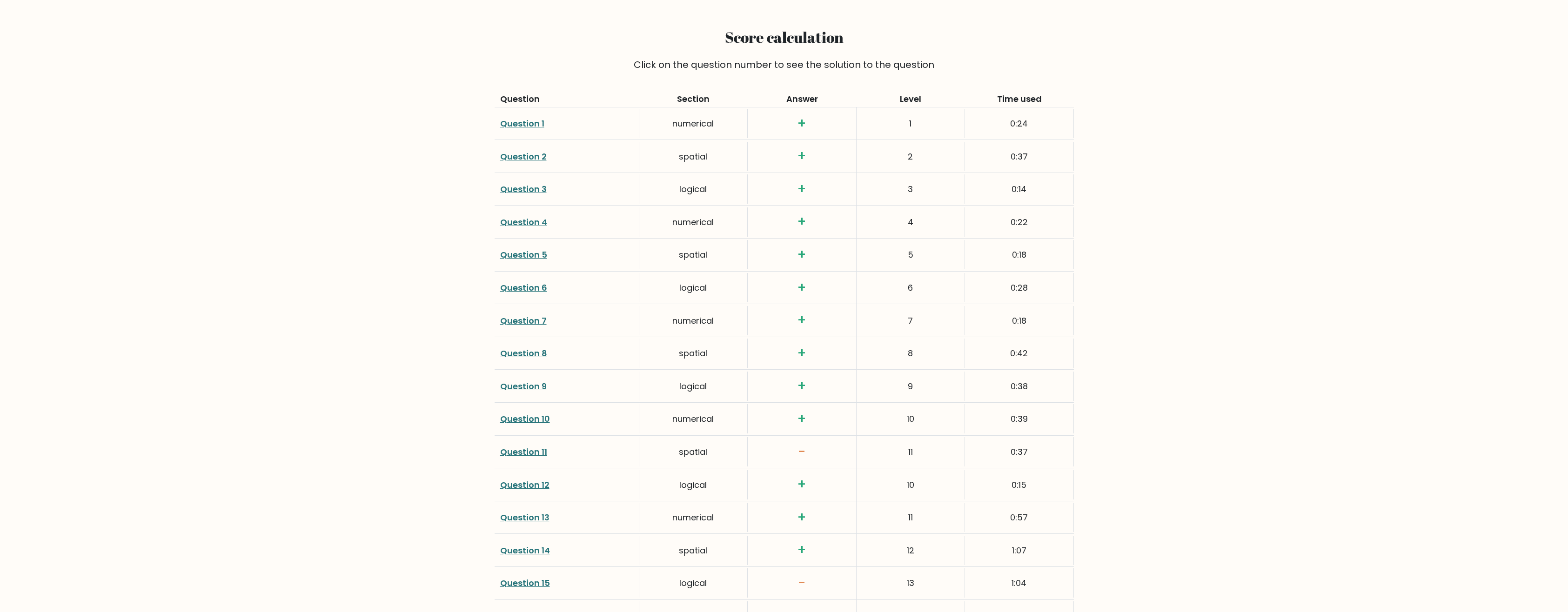
scroll to position [1489, 0]
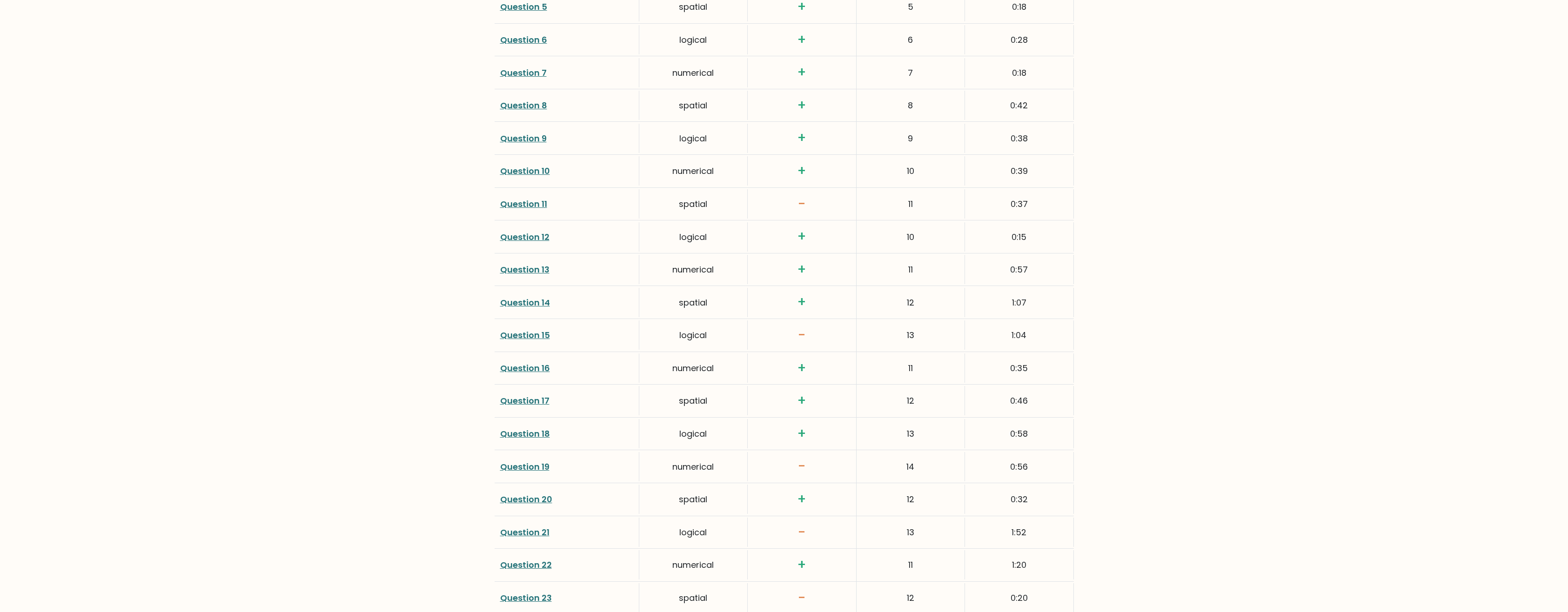
drag, startPoint x: 690, startPoint y: 191, endPoint x: 690, endPoint y: 186, distance: 5.0
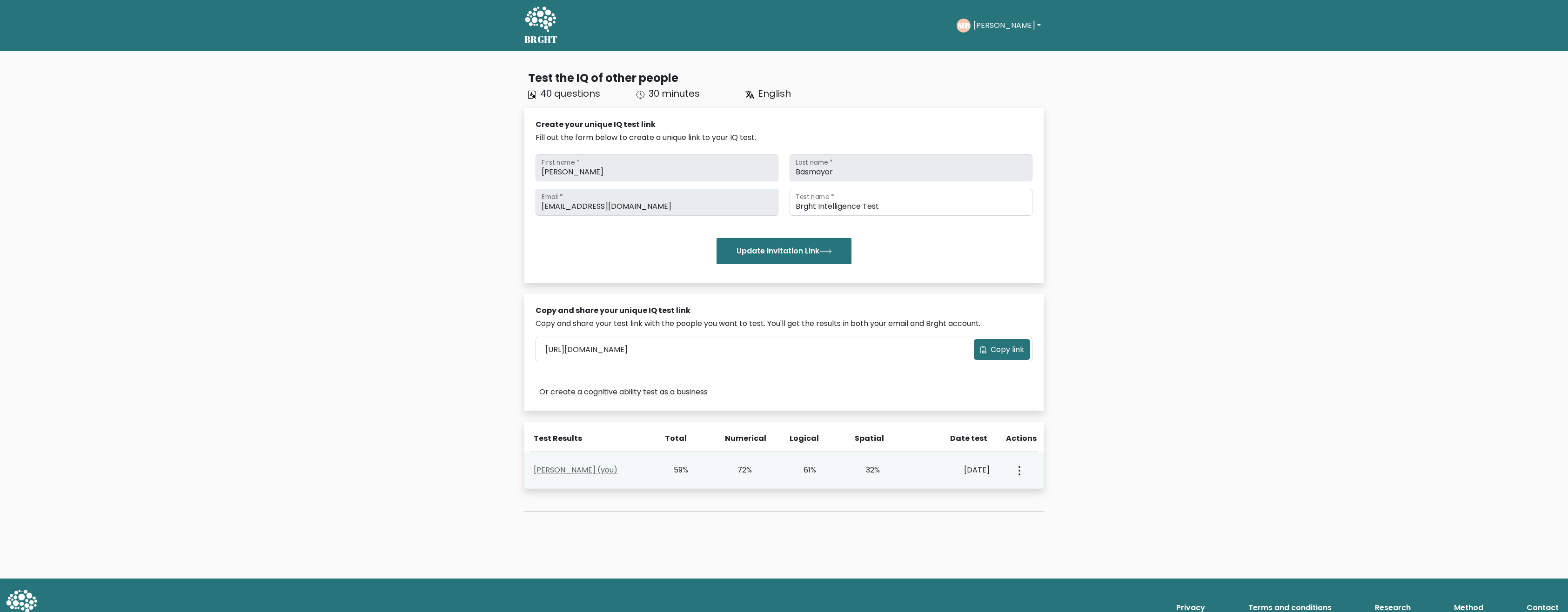
click at [591, 470] on link "[PERSON_NAME] (you)" at bounding box center [575, 470] width 84 height 11
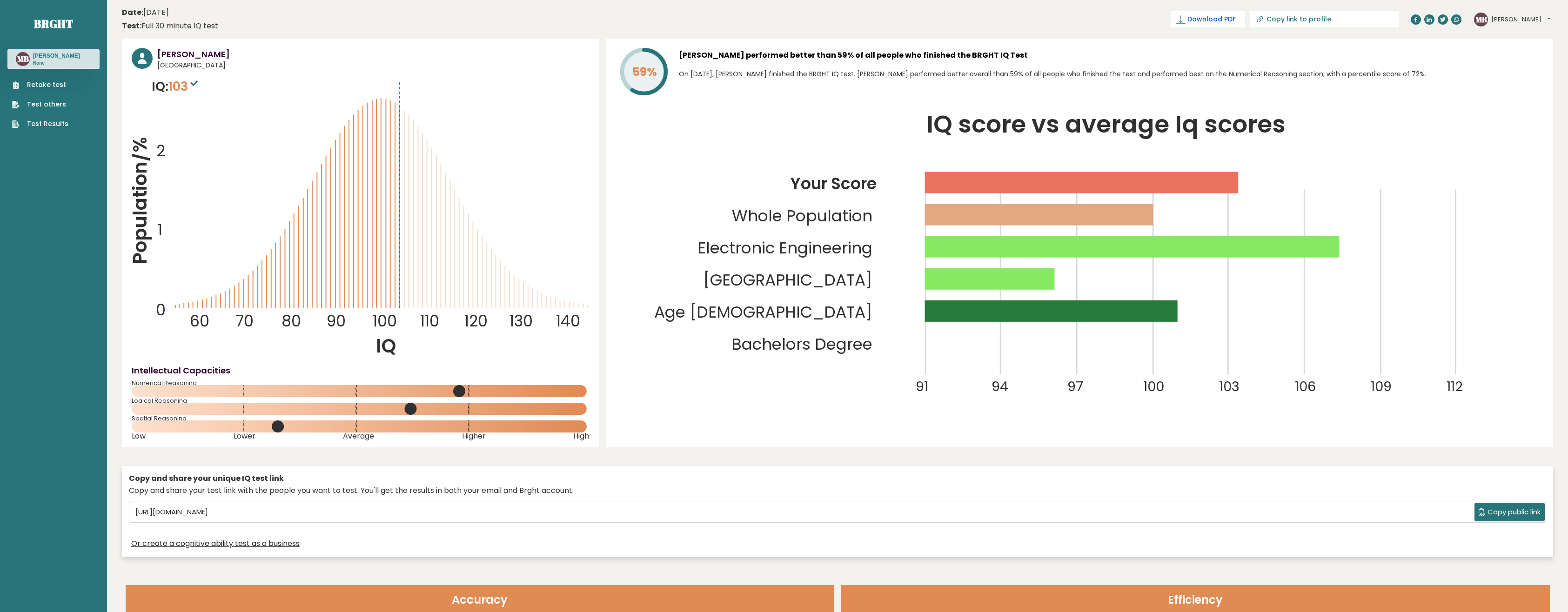
click at [1235, 16] on span "Download PDF" at bounding box center [1211, 20] width 48 height 10
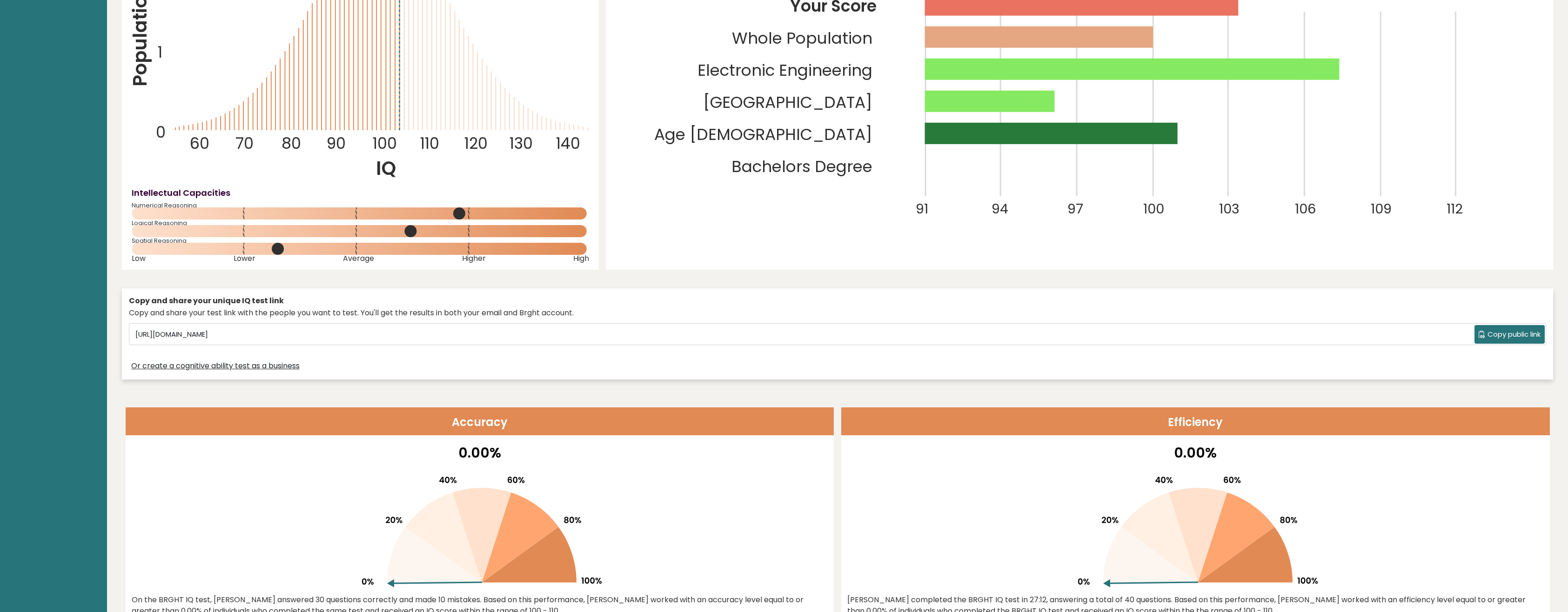
scroll to position [186, 0]
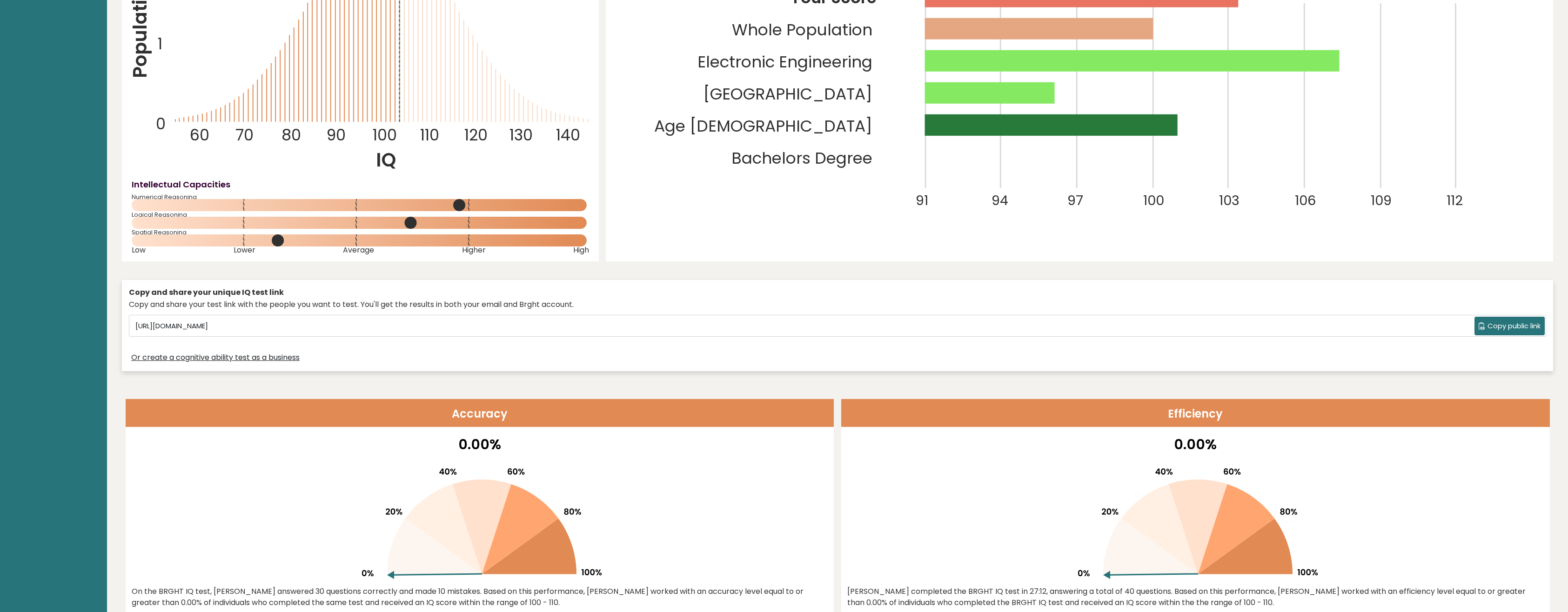
click at [1511, 328] on span "Copy public link" at bounding box center [1514, 326] width 53 height 11
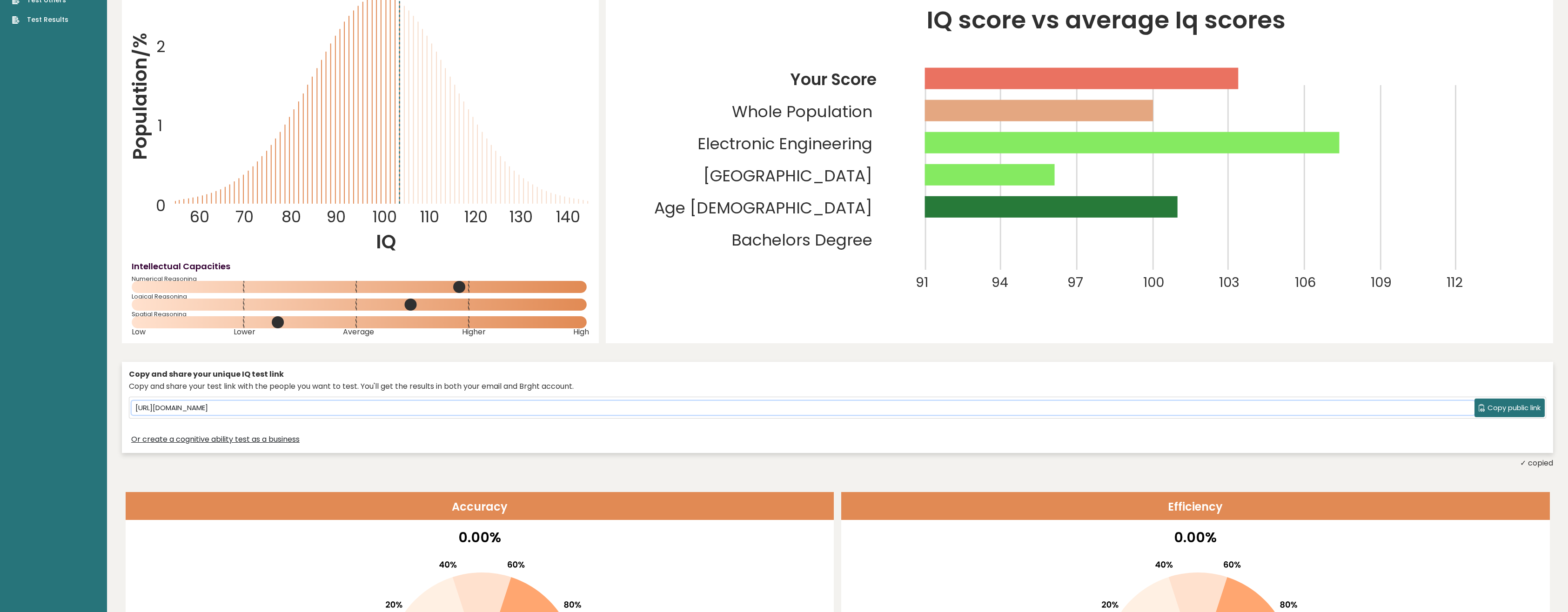
scroll to position [0, 0]
